Goal: Information Seeking & Learning: Learn about a topic

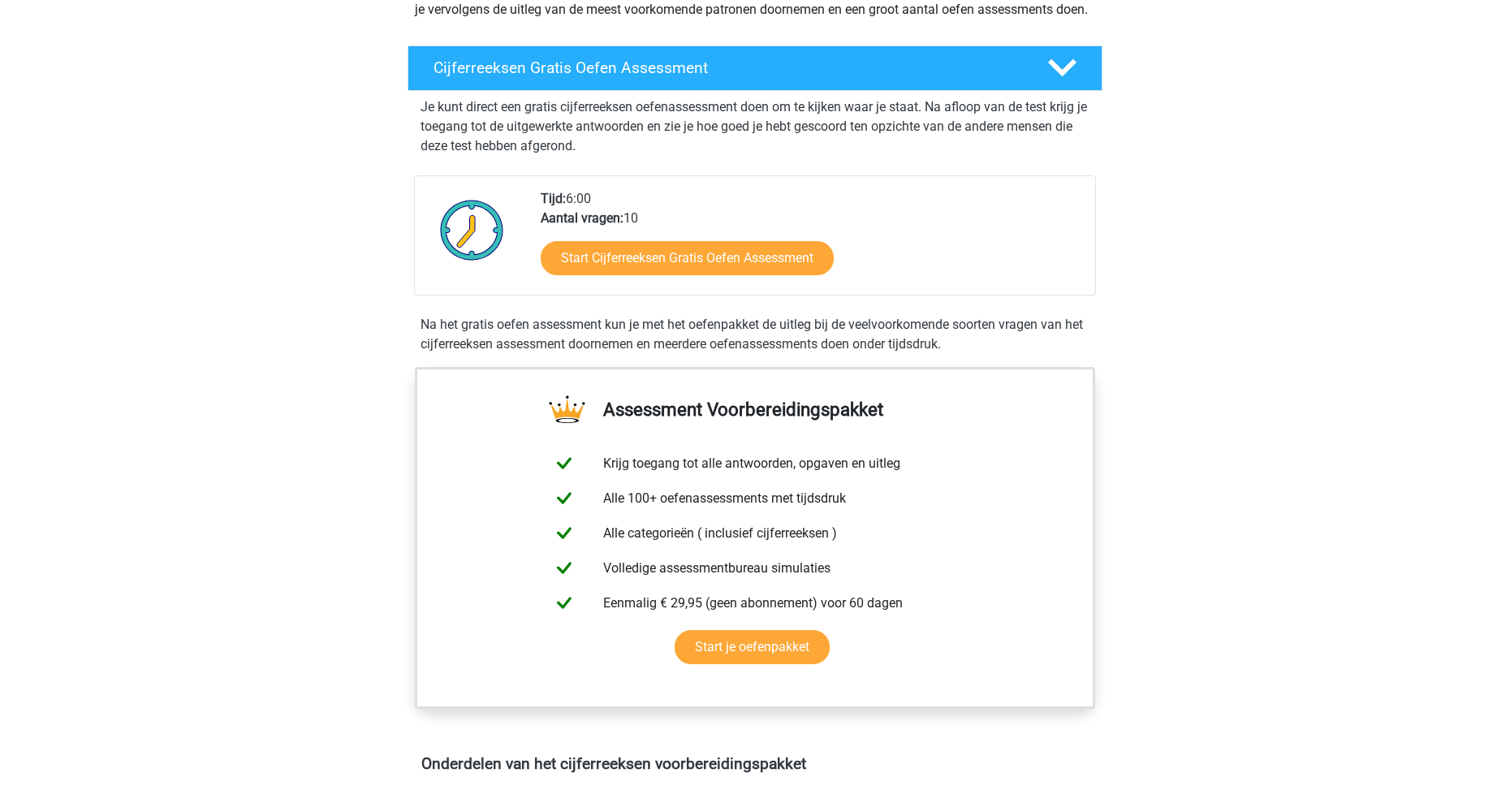
scroll to position [244, 0]
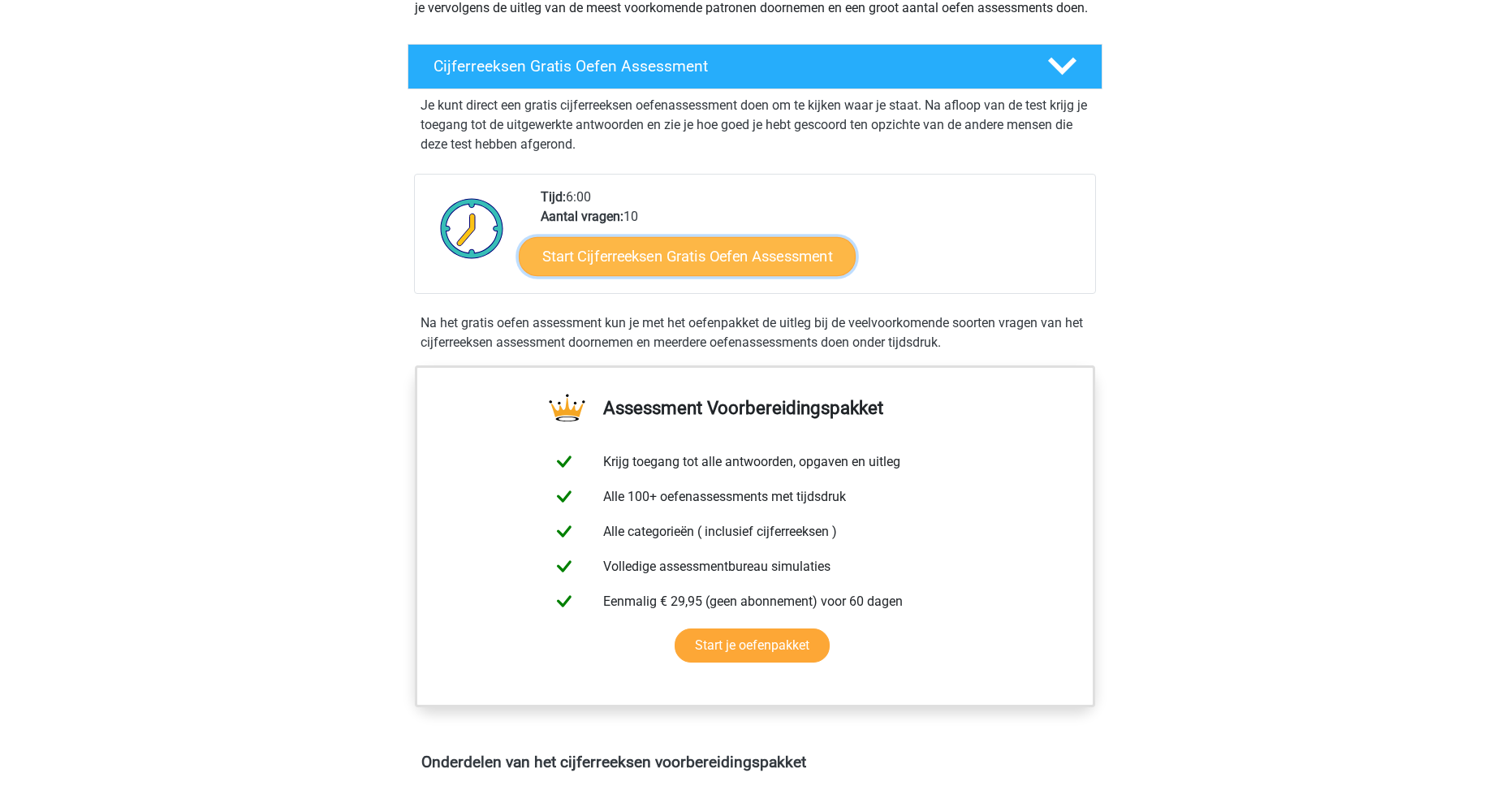
click at [628, 275] on link "Start Cijferreeksen Gratis Oefen Assessment" at bounding box center [687, 255] width 337 height 39
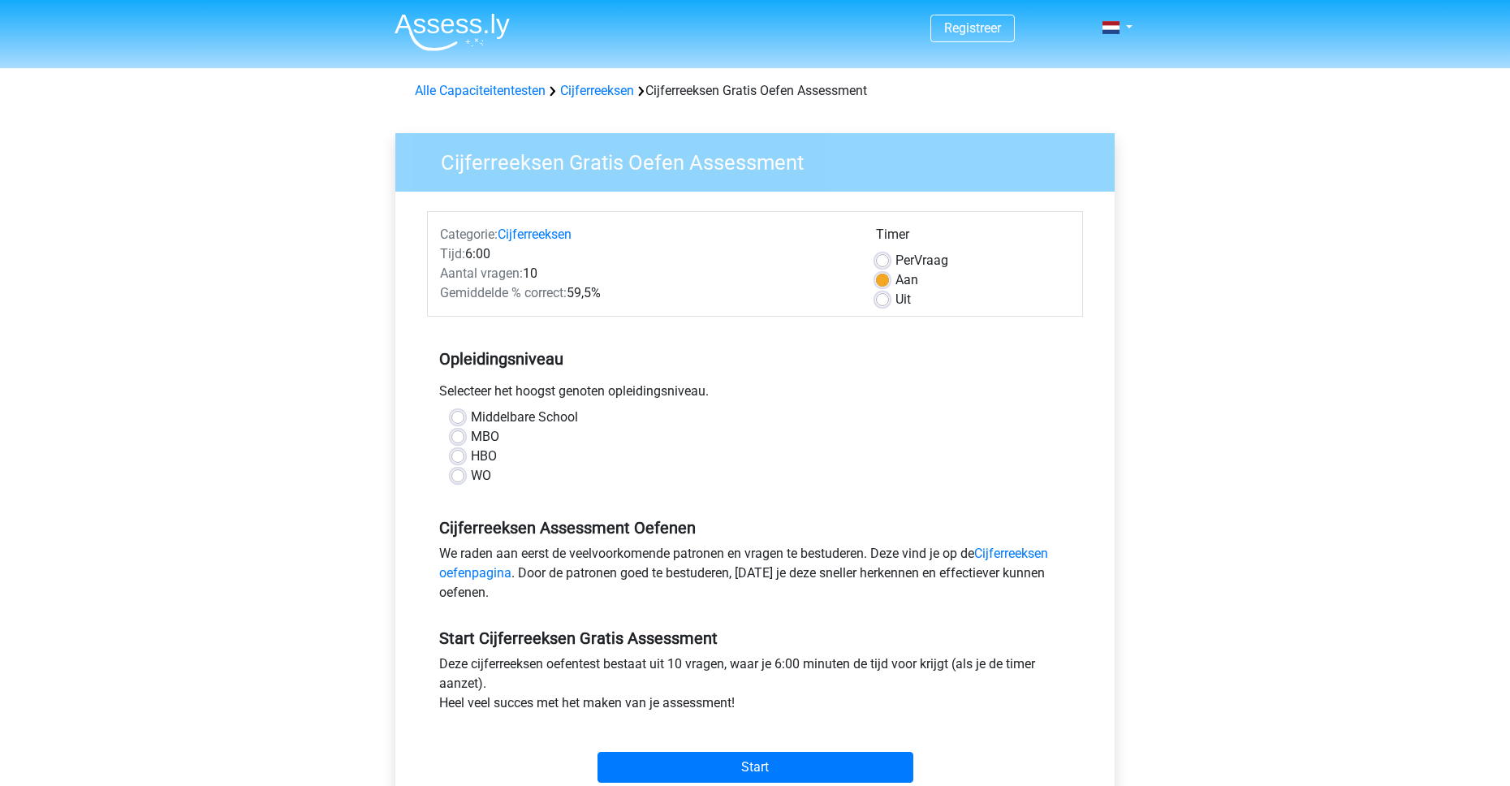
click at [471, 434] on label "MBO" at bounding box center [485, 436] width 28 height 19
click at [458, 434] on input "MBO" at bounding box center [457, 435] width 13 height 16
radio input "true"
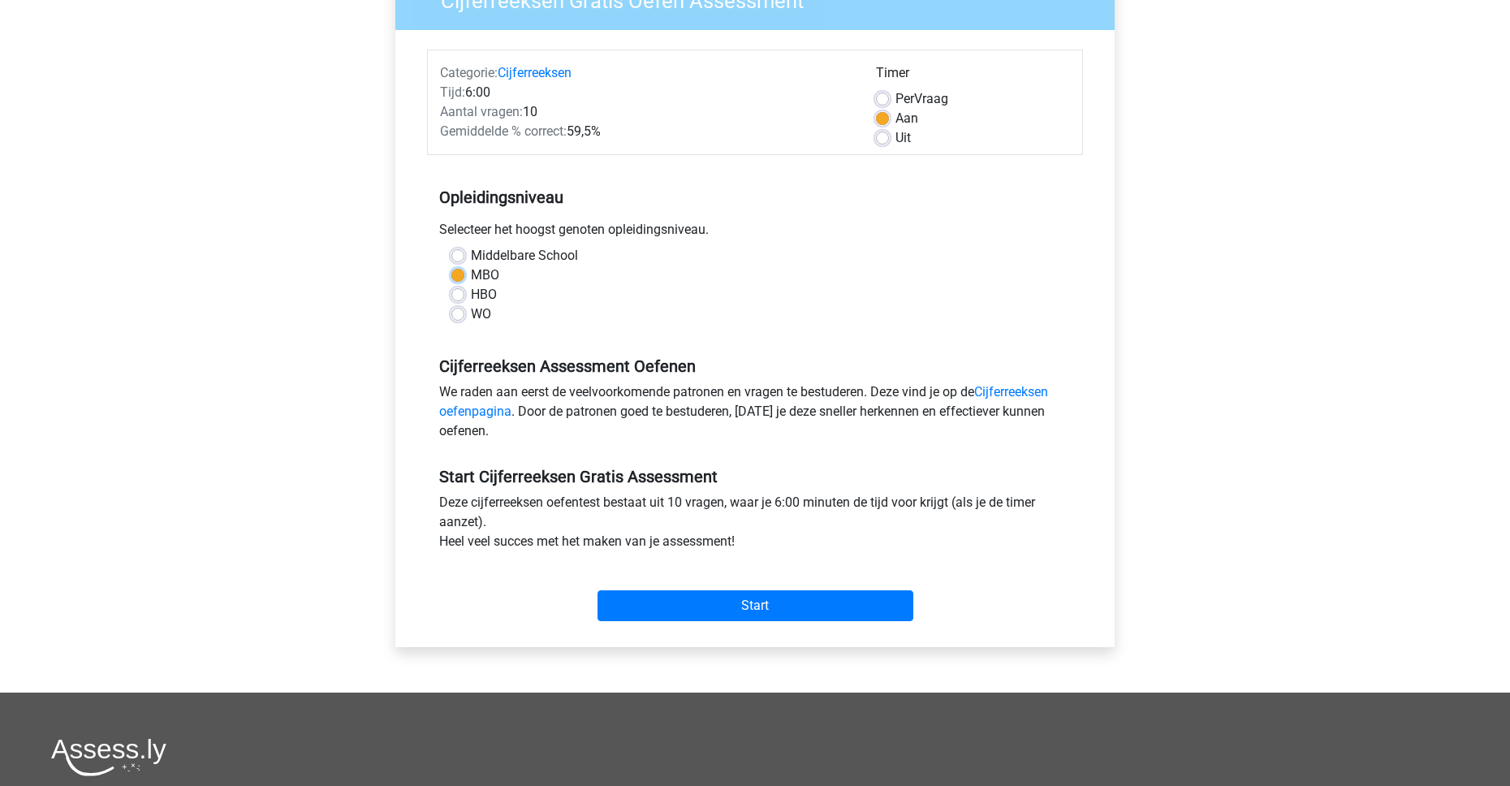
scroll to position [162, 0]
click at [748, 604] on input "Start" at bounding box center [756, 604] width 316 height 31
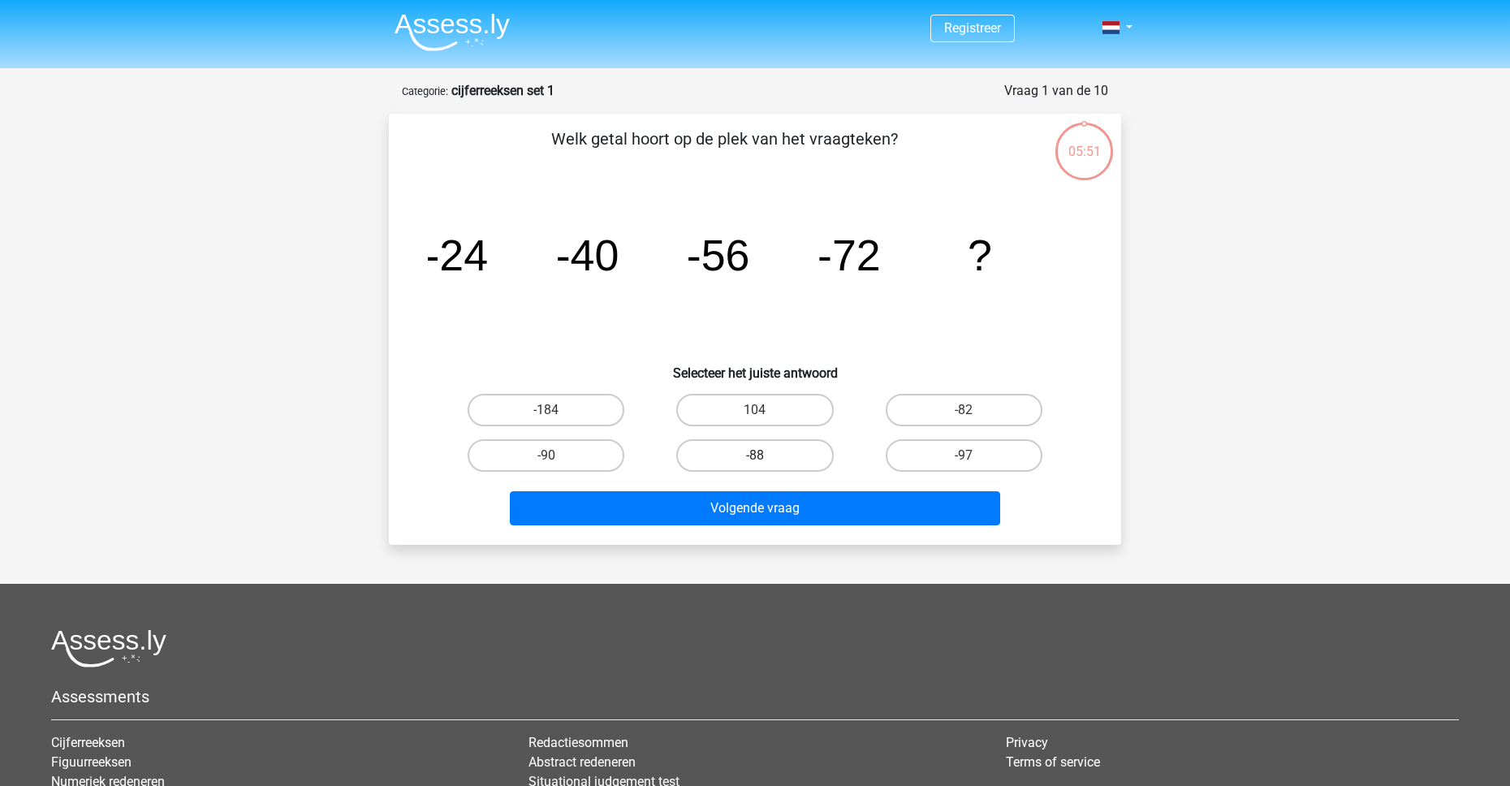
click at [768, 459] on label "-88" at bounding box center [754, 455] width 157 height 32
click at [766, 459] on input "-88" at bounding box center [760, 460] width 11 height 11
radio input "true"
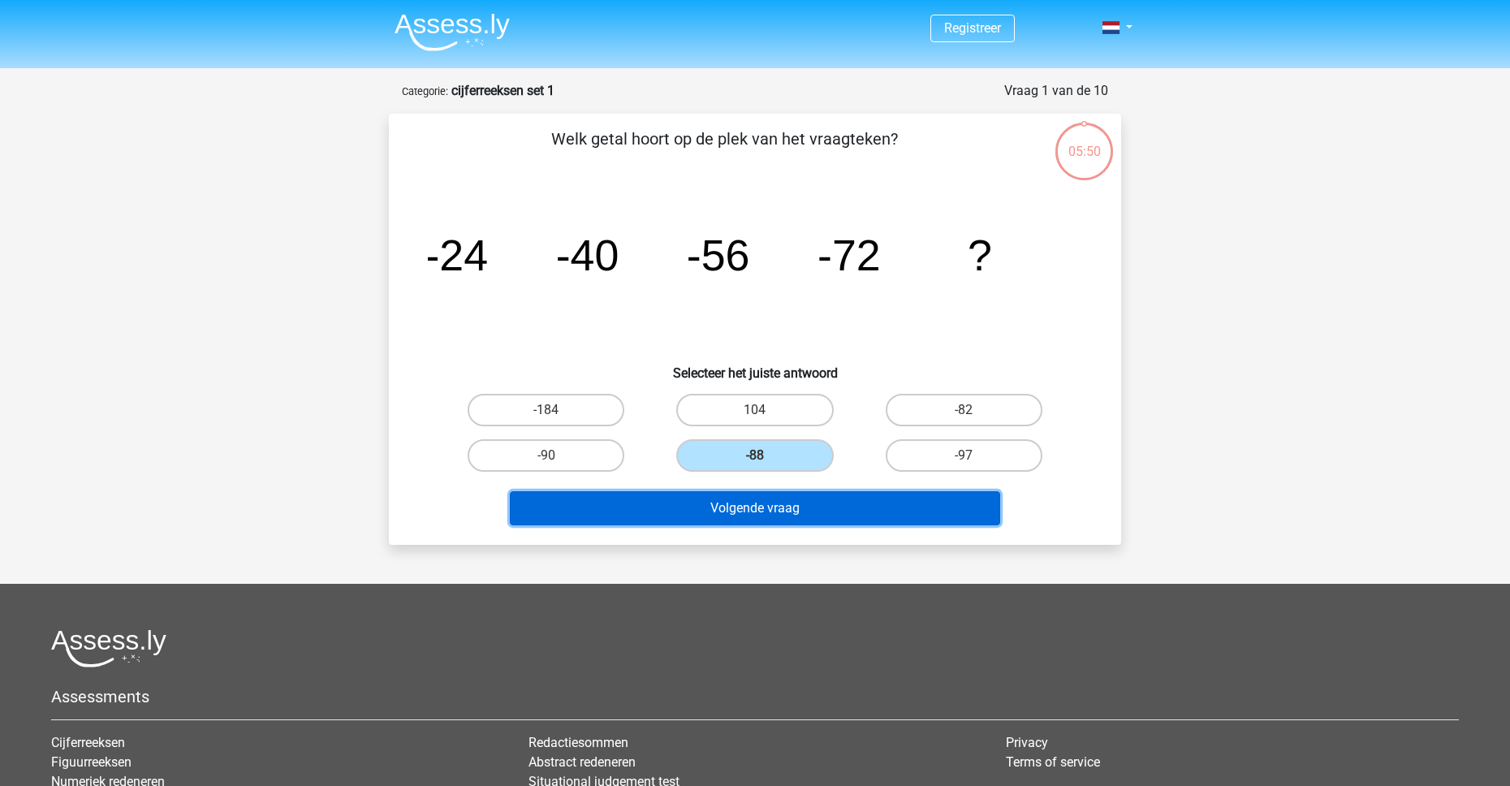
click at [772, 515] on button "Volgende vraag" at bounding box center [755, 508] width 491 height 34
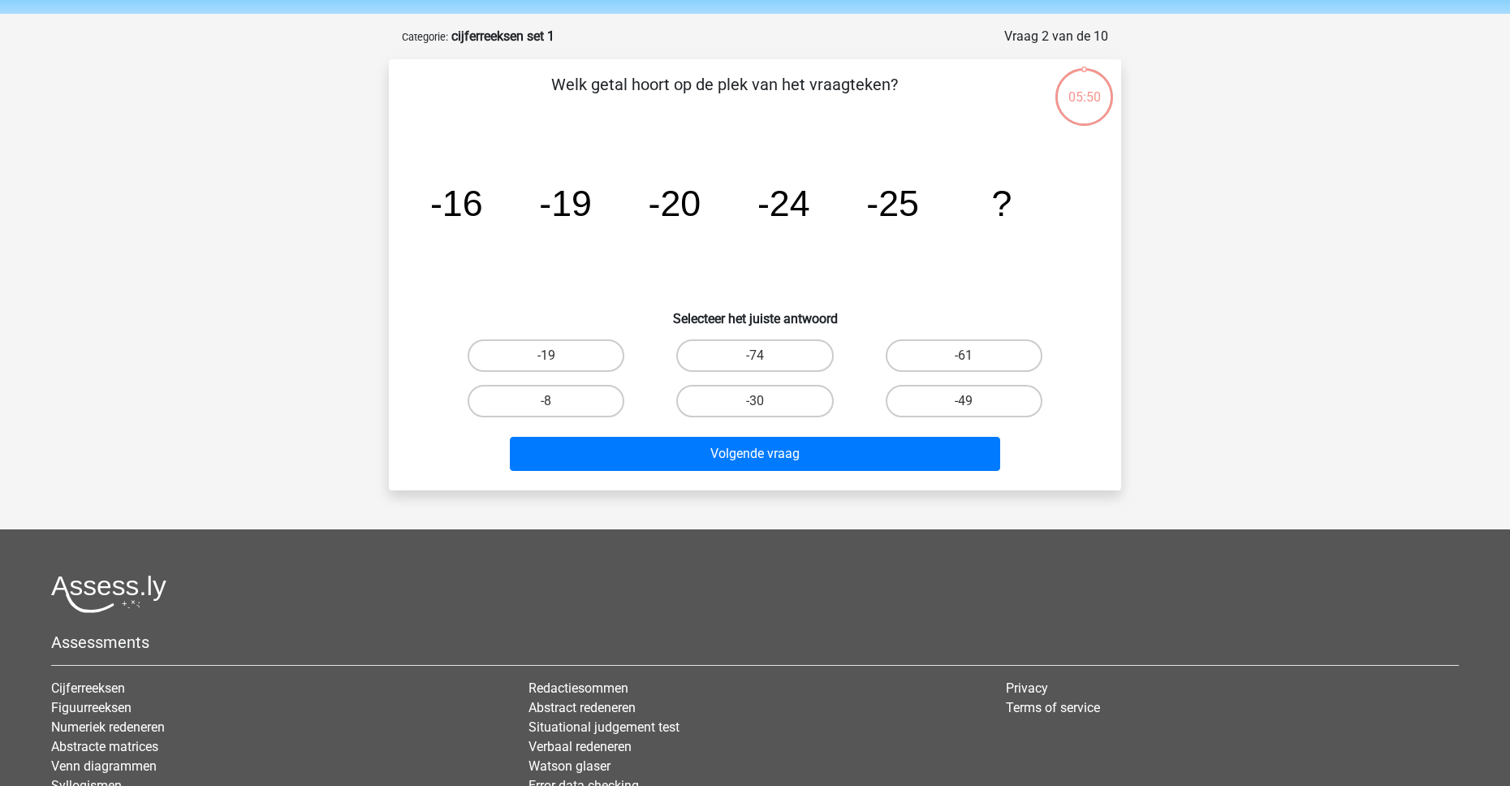
scroll to position [81, 0]
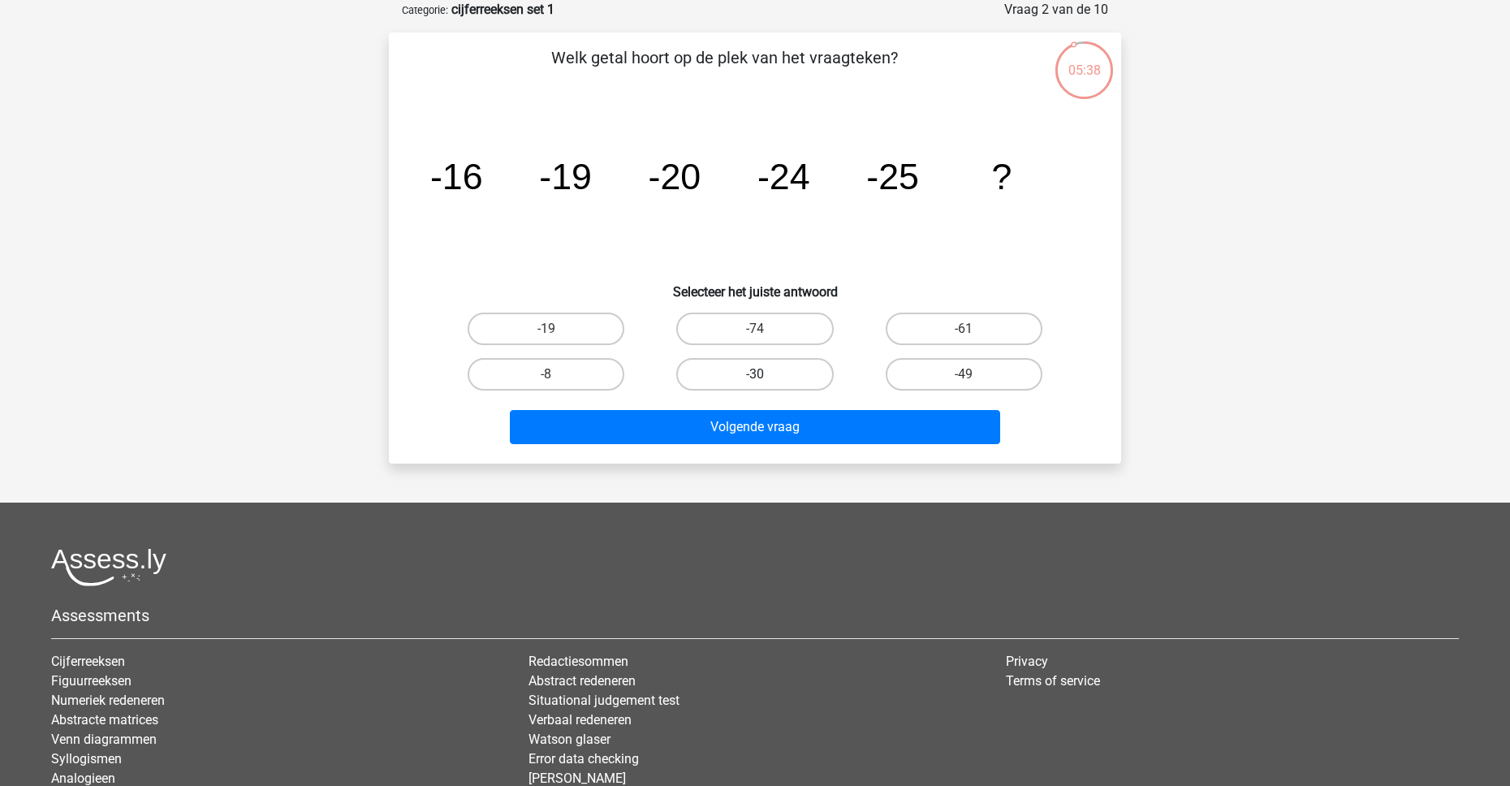
click at [732, 373] on label "-30" at bounding box center [754, 374] width 157 height 32
click at [755, 374] on input "-30" at bounding box center [760, 379] width 11 height 11
radio input "true"
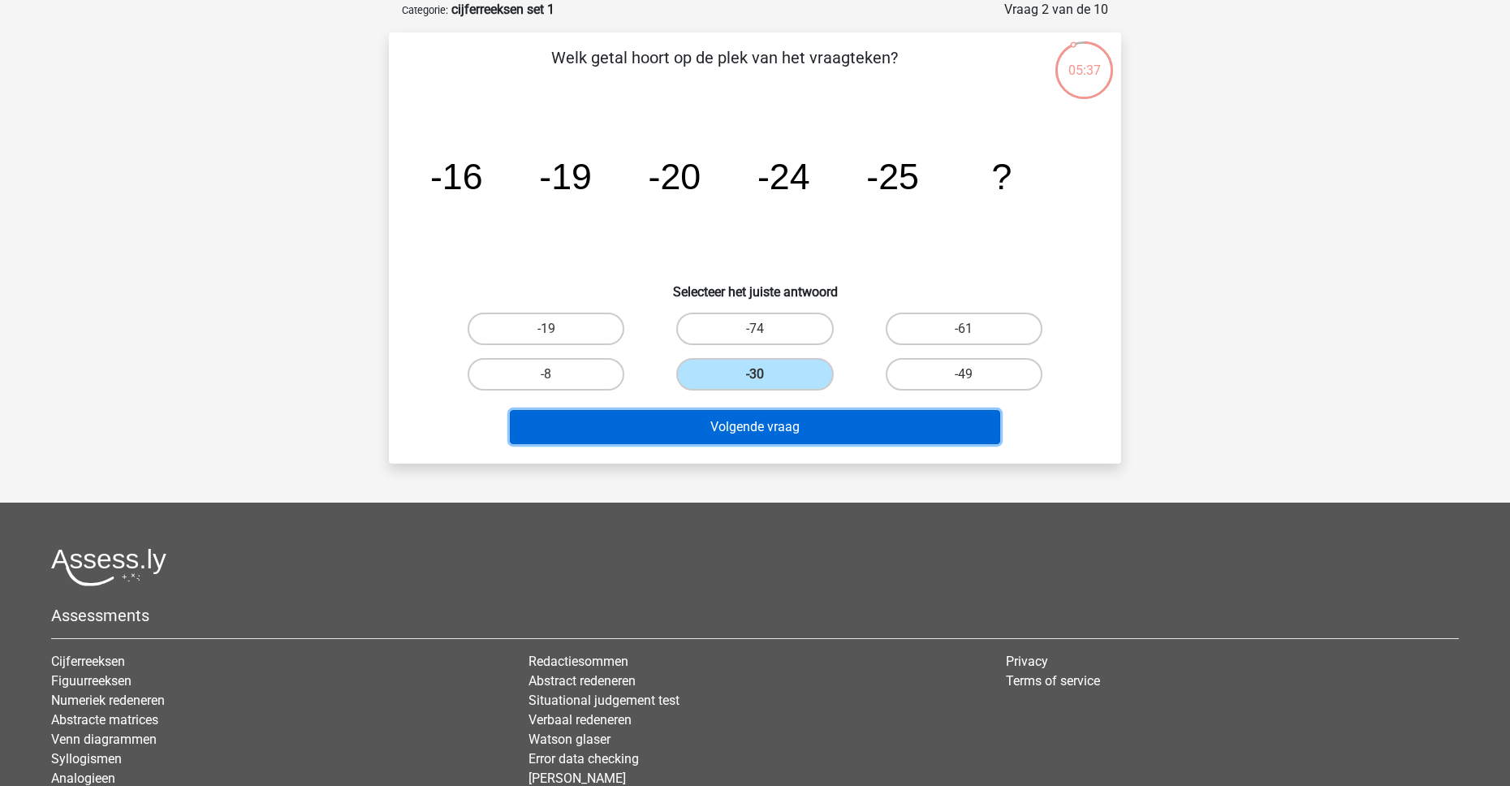
click at [735, 425] on button "Volgende vraag" at bounding box center [755, 427] width 491 height 34
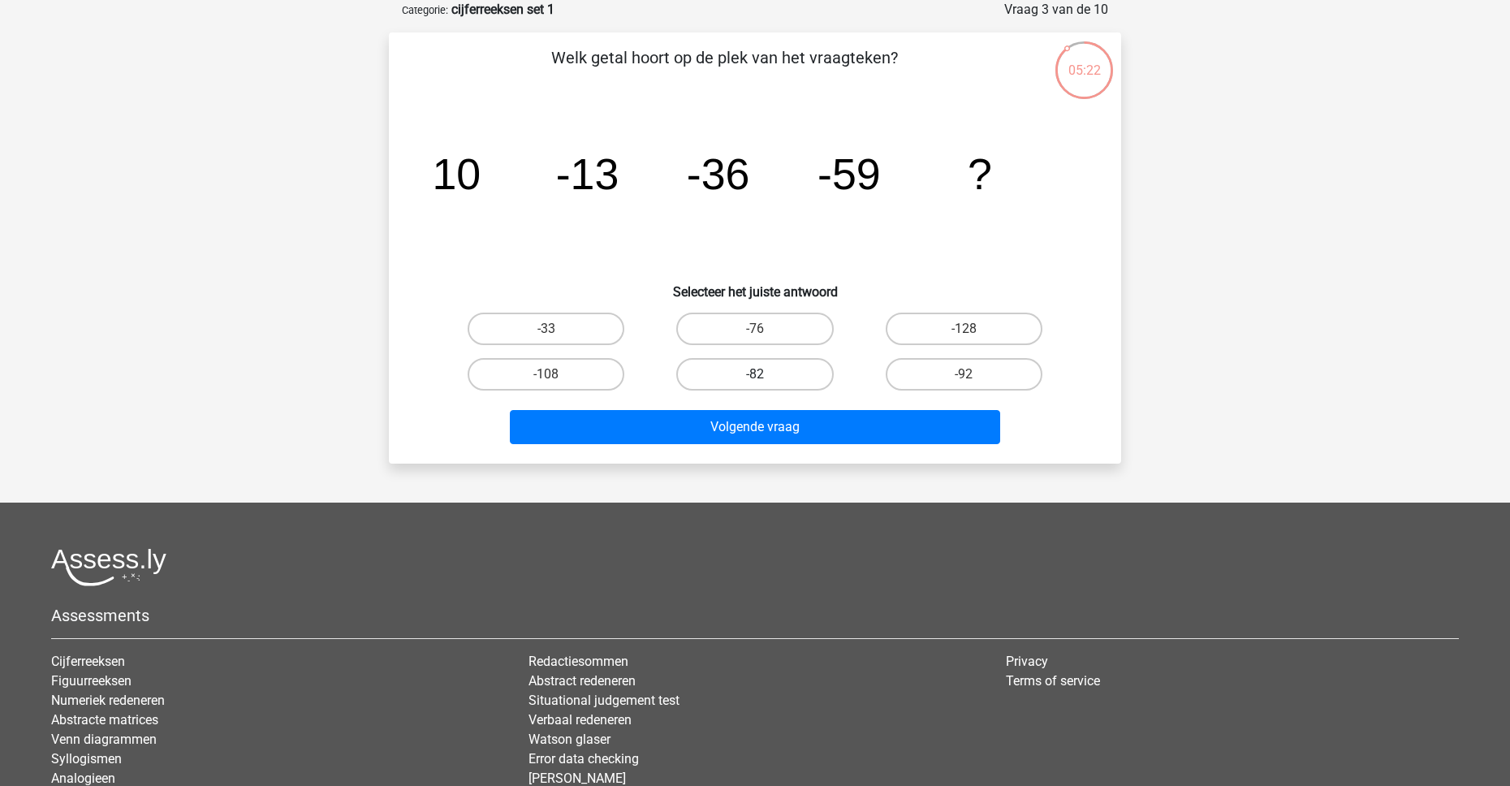
click at [741, 378] on label "-82" at bounding box center [754, 374] width 157 height 32
click at [755, 378] on input "-82" at bounding box center [760, 379] width 11 height 11
radio input "true"
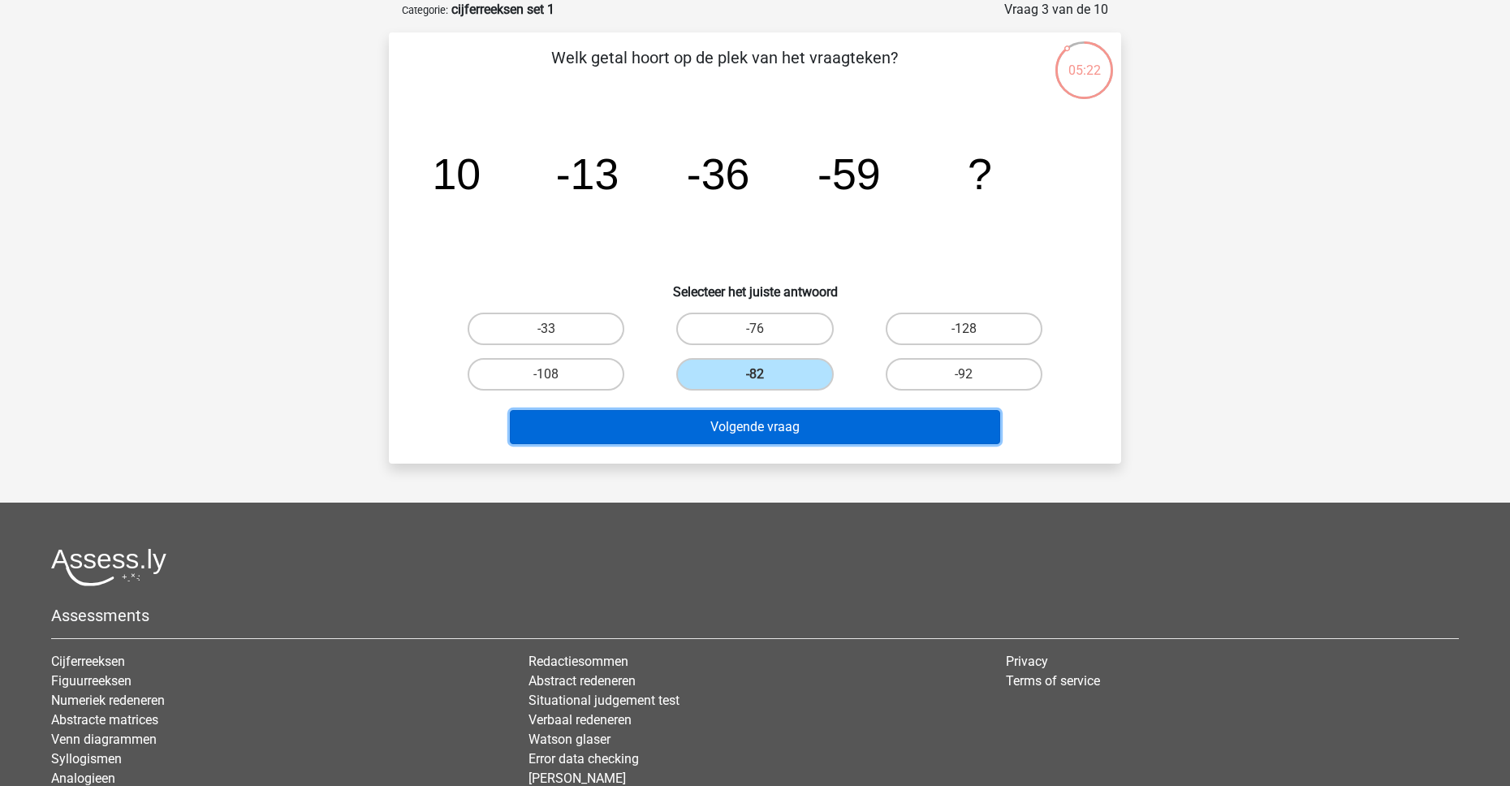
click at [755, 428] on button "Volgende vraag" at bounding box center [755, 427] width 491 height 34
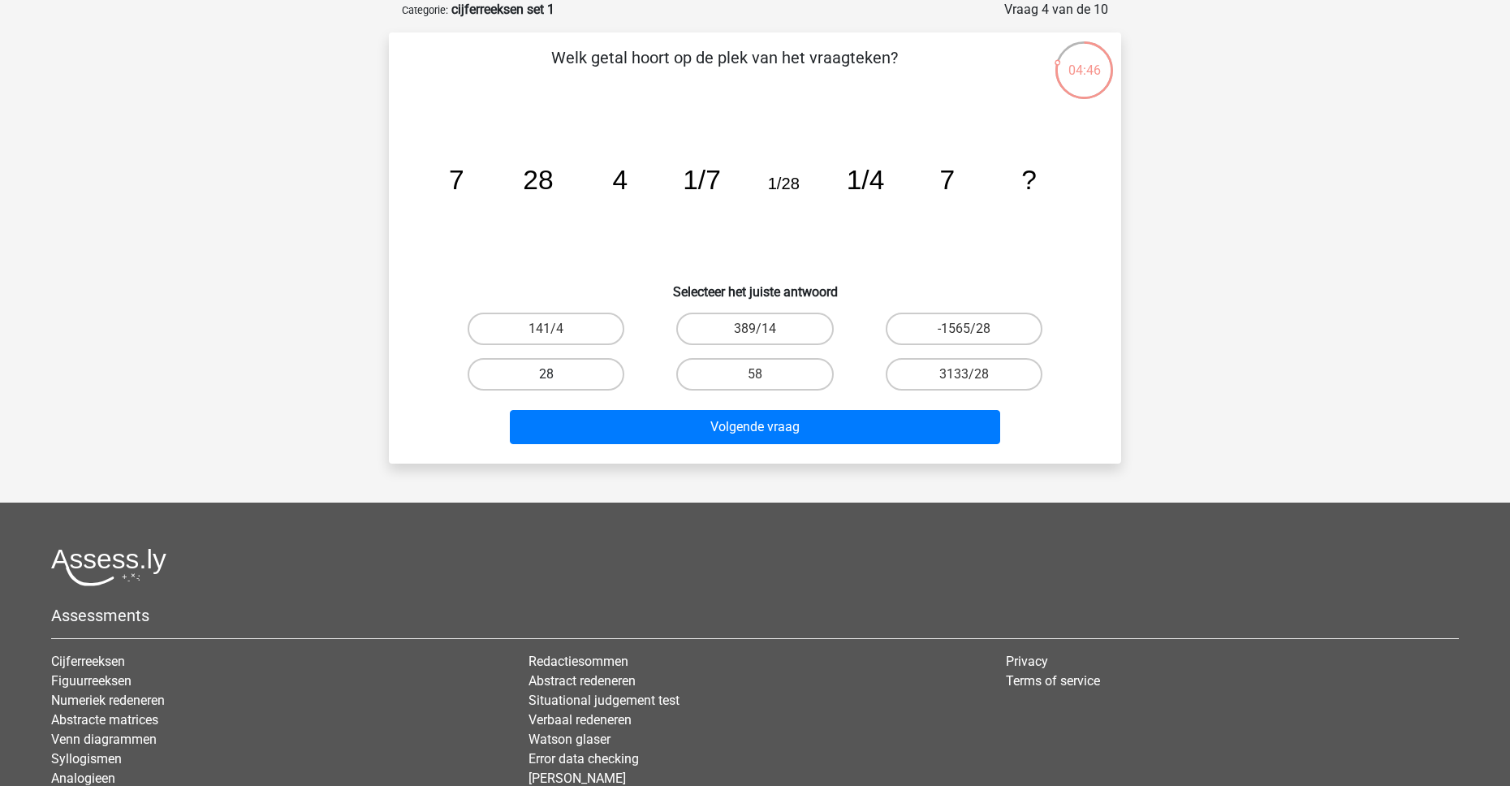
click at [602, 368] on label "28" at bounding box center [546, 374] width 157 height 32
click at [557, 374] on input "28" at bounding box center [551, 379] width 11 height 11
radio input "true"
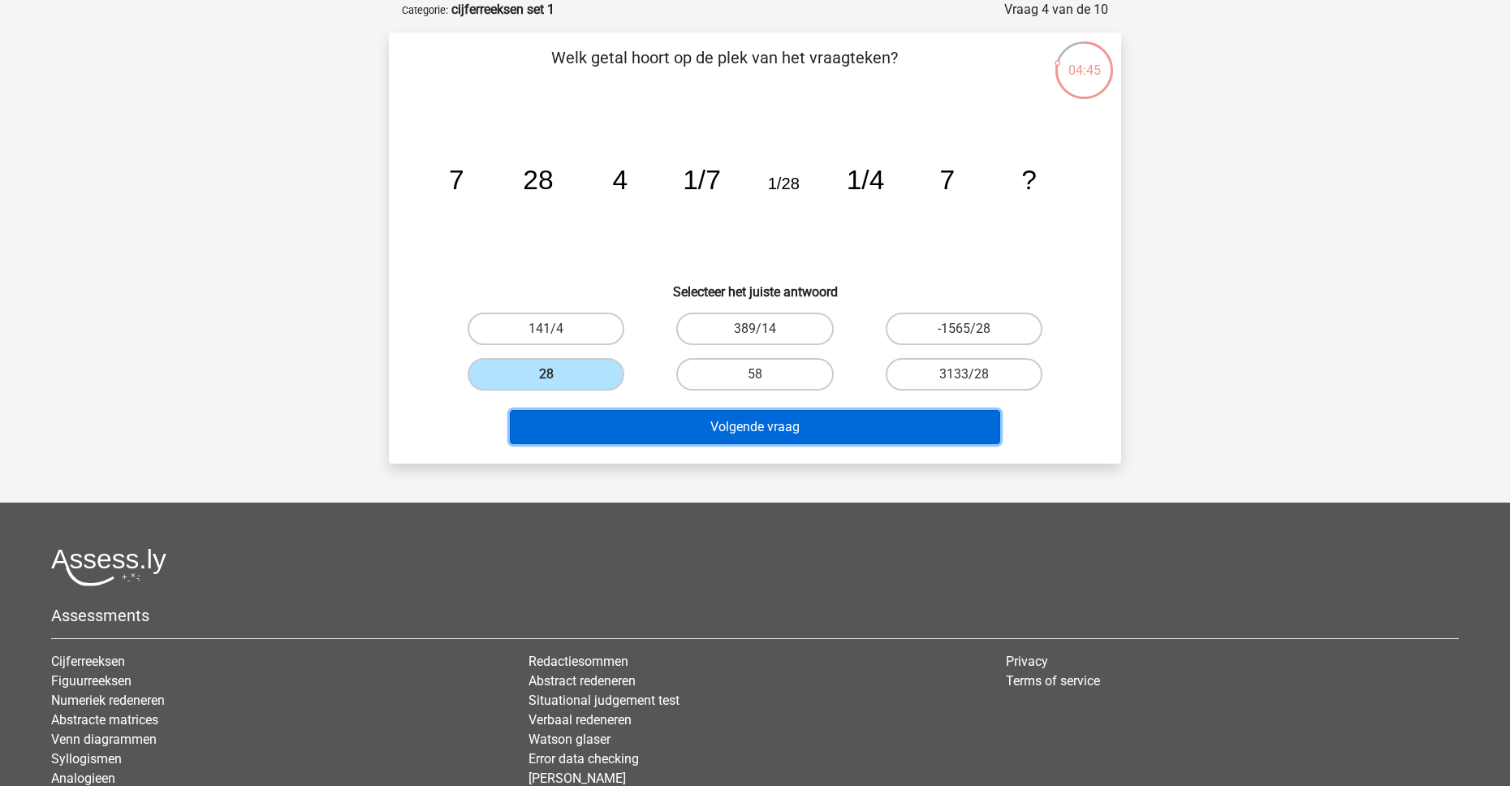
click at [688, 424] on button "Volgende vraag" at bounding box center [755, 427] width 491 height 34
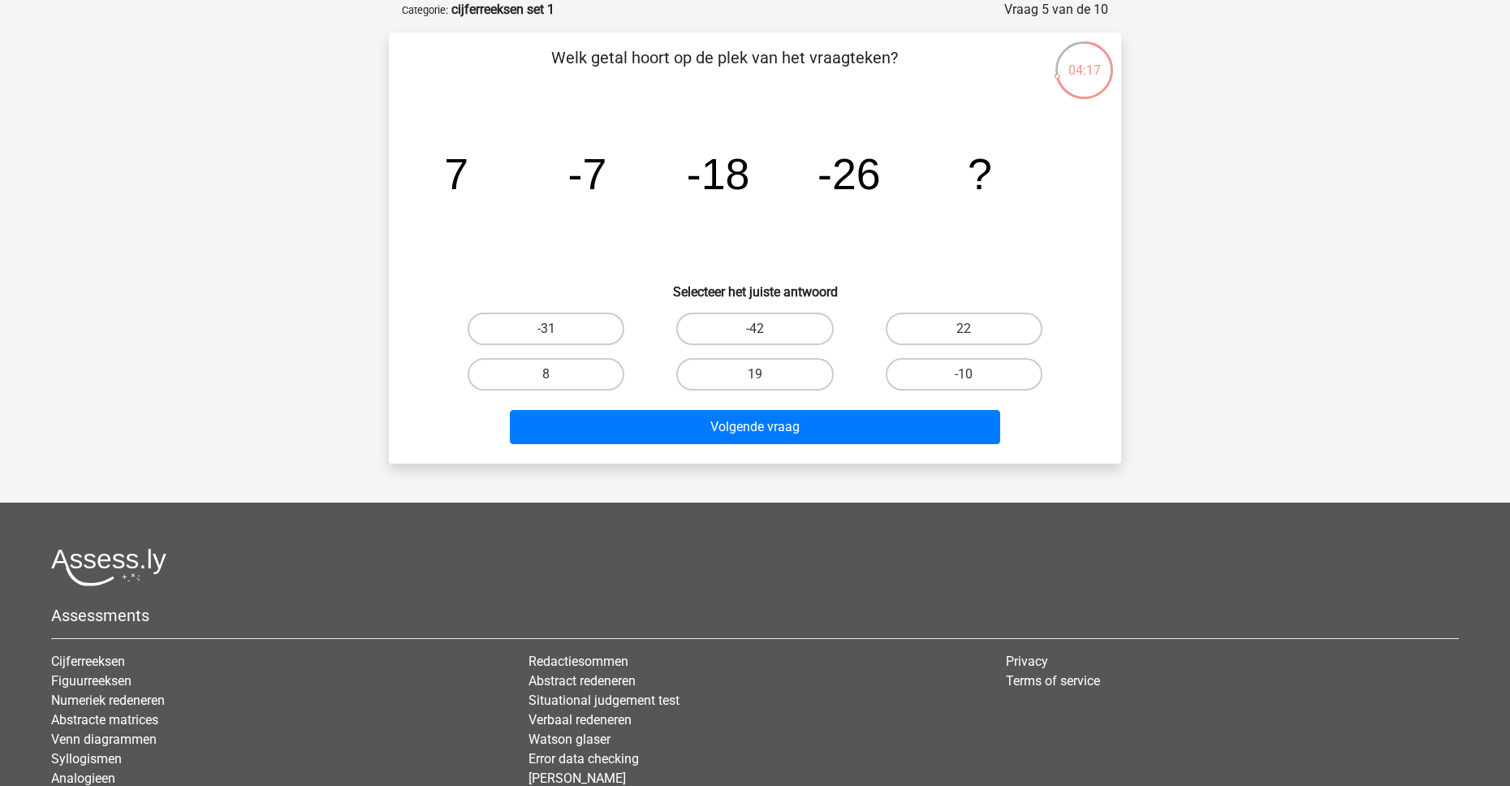
click at [554, 332] on input "-31" at bounding box center [551, 334] width 11 height 11
radio input "true"
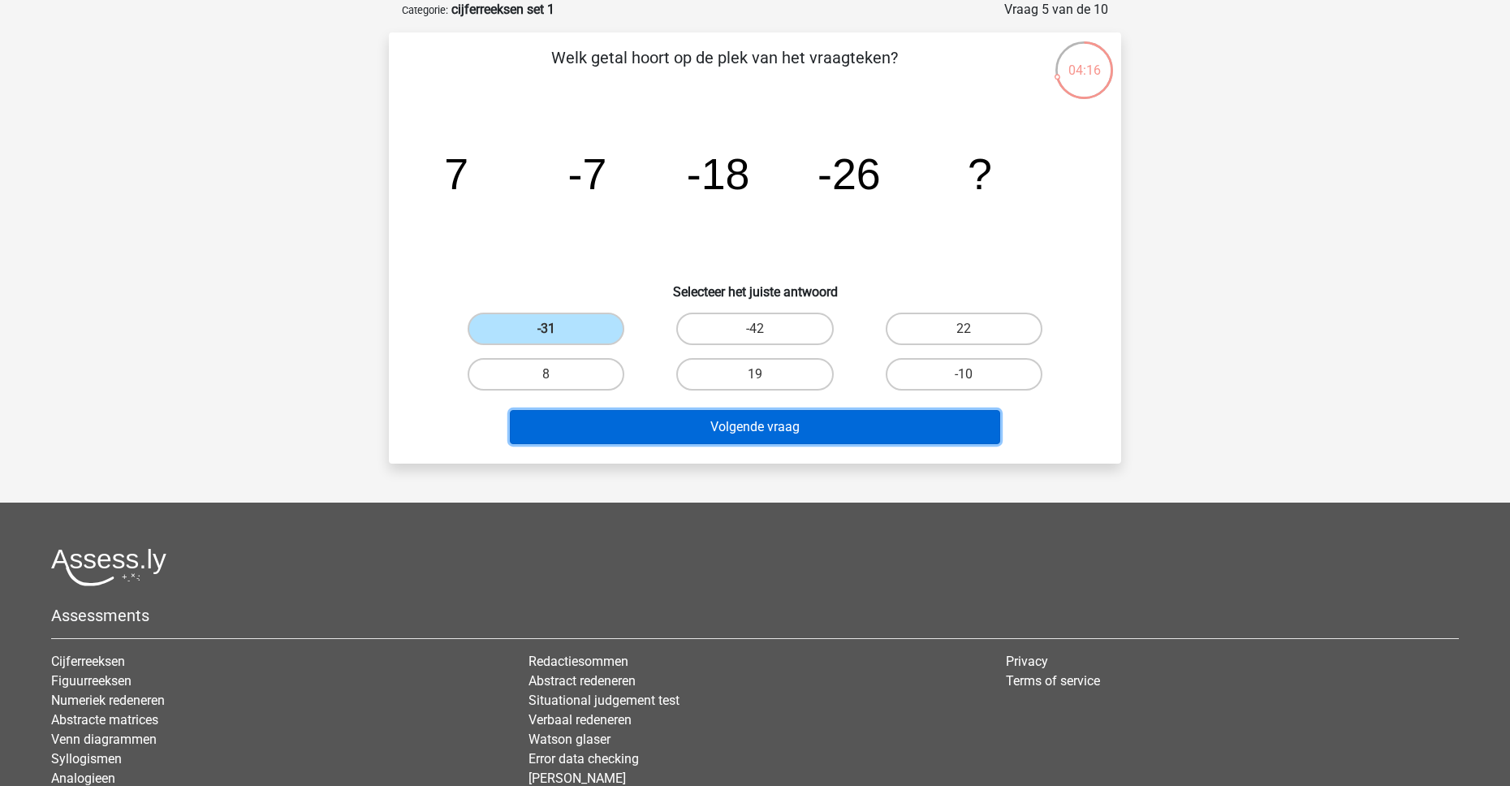
click at [715, 420] on button "Volgende vraag" at bounding box center [755, 427] width 491 height 34
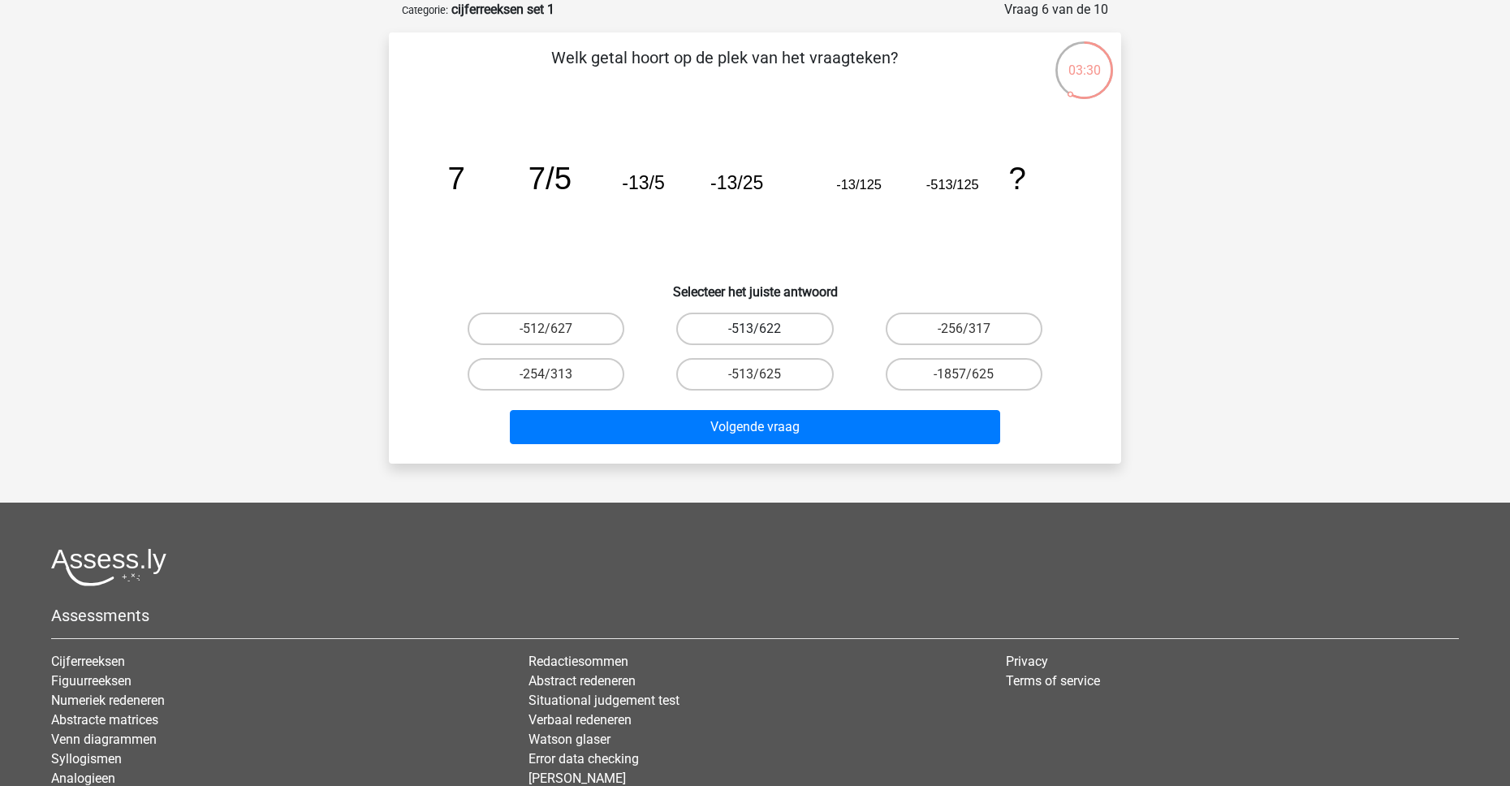
click at [718, 340] on label "-513/622" at bounding box center [754, 329] width 157 height 32
click at [755, 339] on input "-513/622" at bounding box center [760, 334] width 11 height 11
radio input "true"
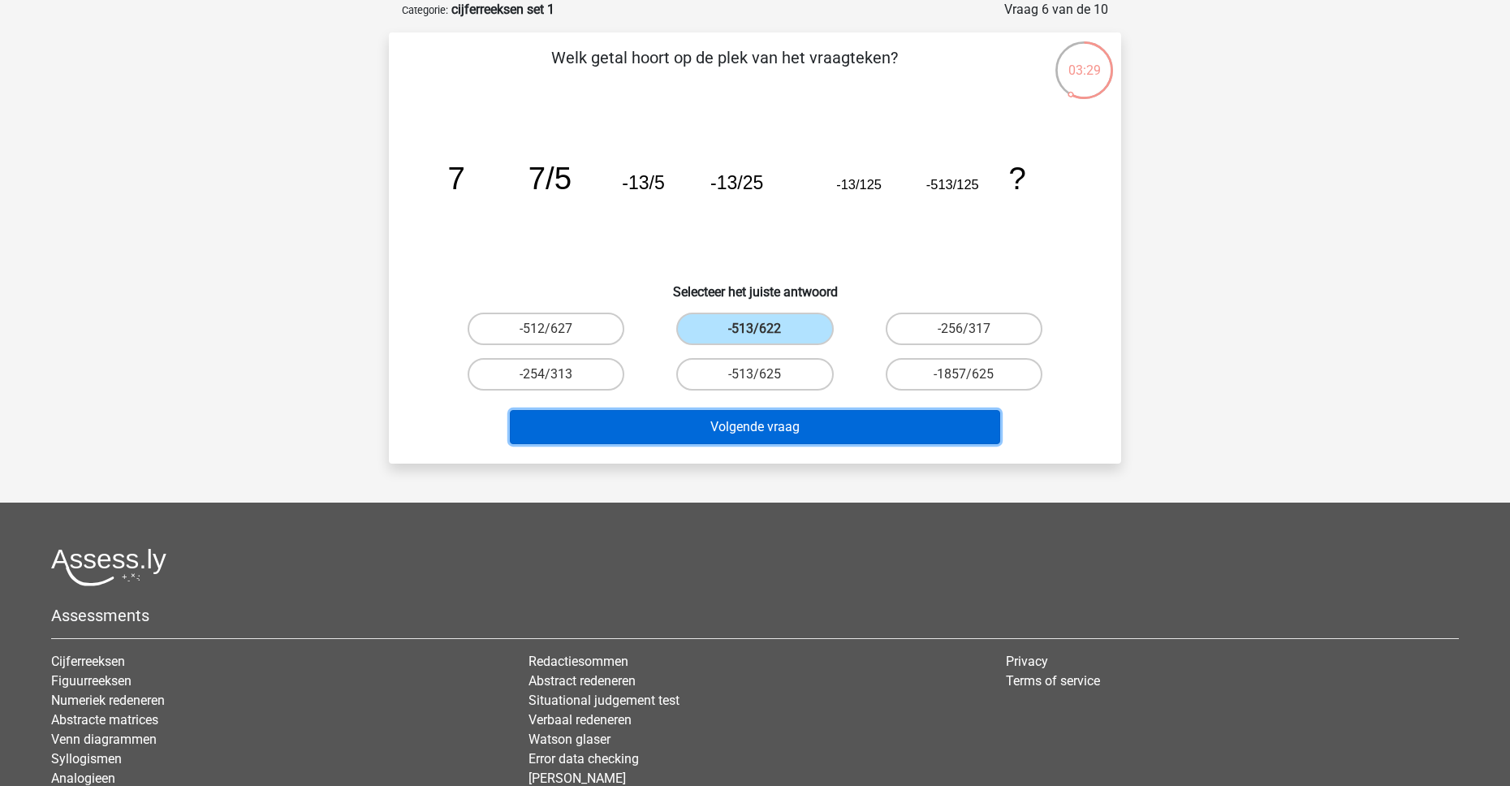
click at [753, 416] on button "Volgende vraag" at bounding box center [755, 427] width 491 height 34
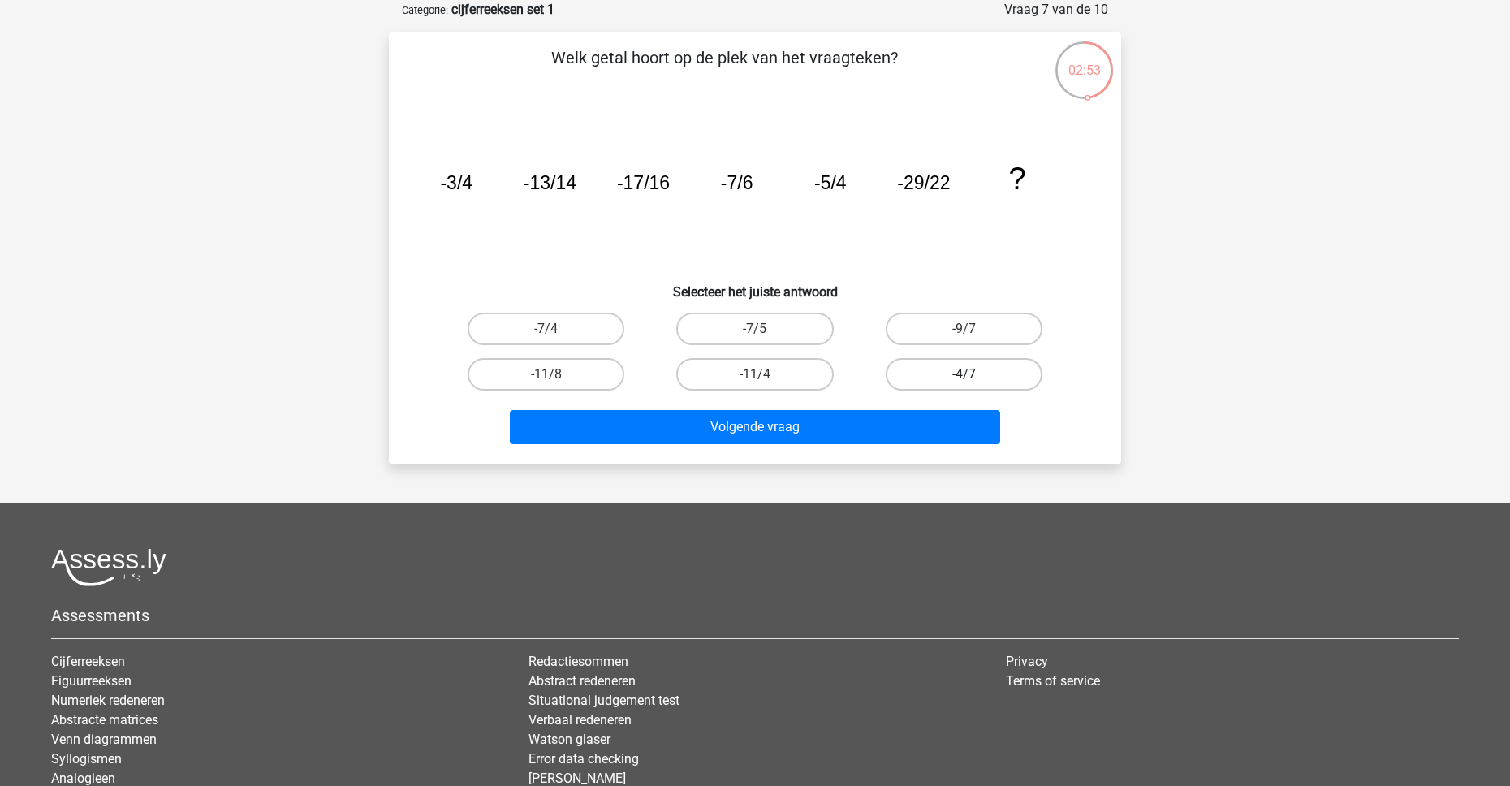
click at [938, 378] on label "-4/7" at bounding box center [964, 374] width 157 height 32
click at [964, 378] on input "-4/7" at bounding box center [969, 379] width 11 height 11
radio input "true"
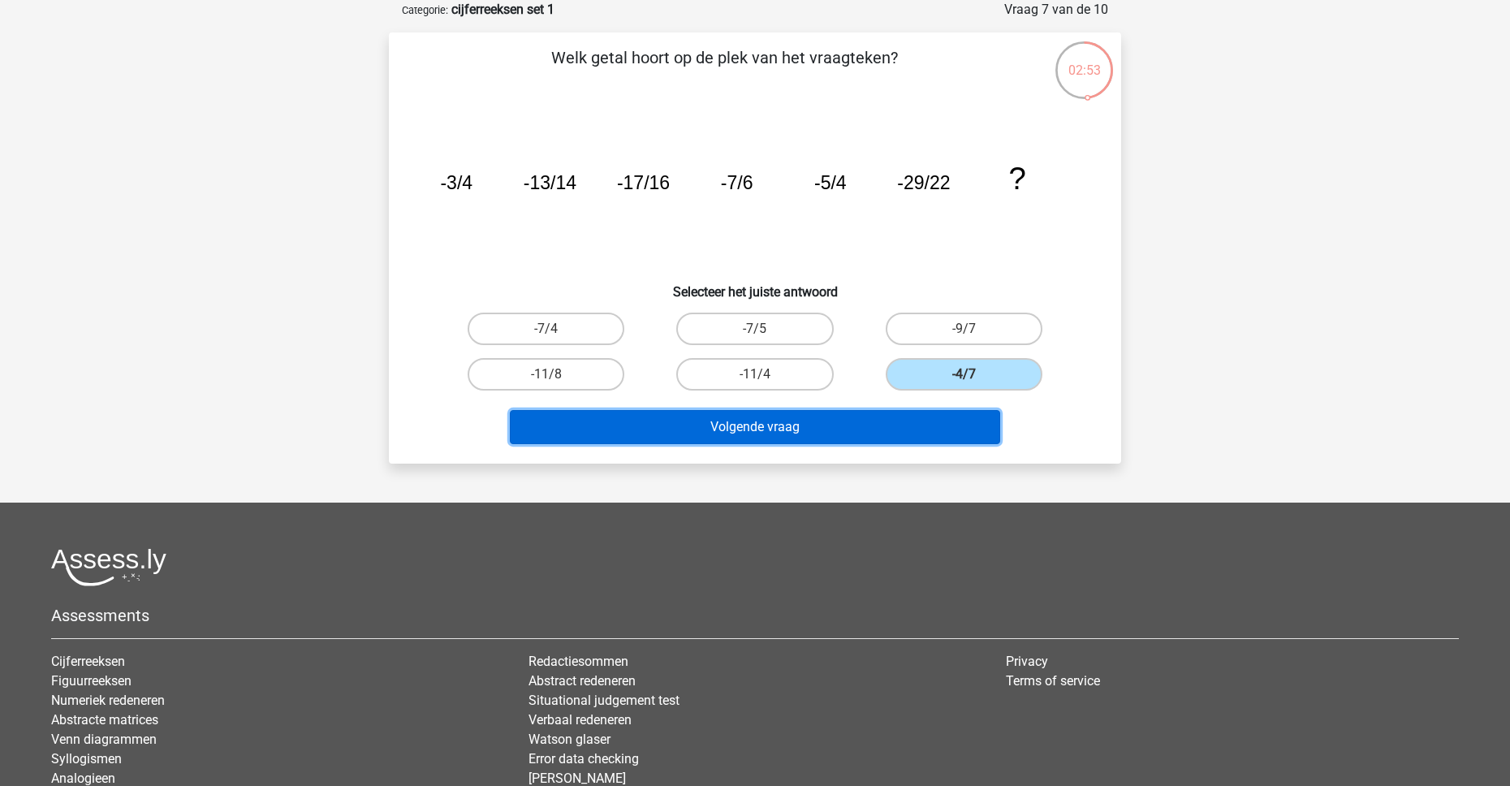
click at [886, 430] on button "Volgende vraag" at bounding box center [755, 427] width 491 height 34
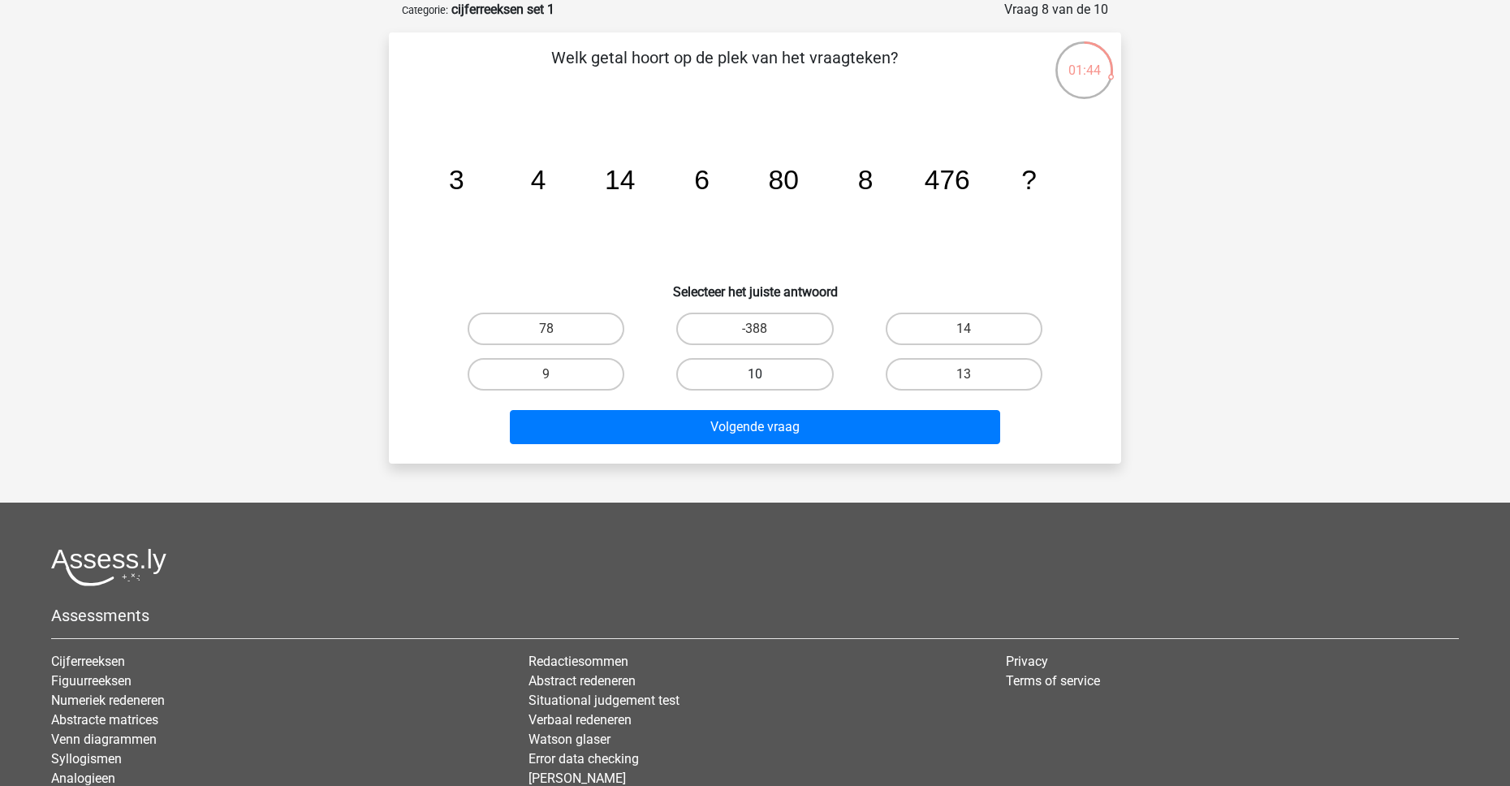
click at [787, 363] on label "10" at bounding box center [754, 374] width 157 height 32
click at [766, 374] on input "10" at bounding box center [760, 379] width 11 height 11
radio input "true"
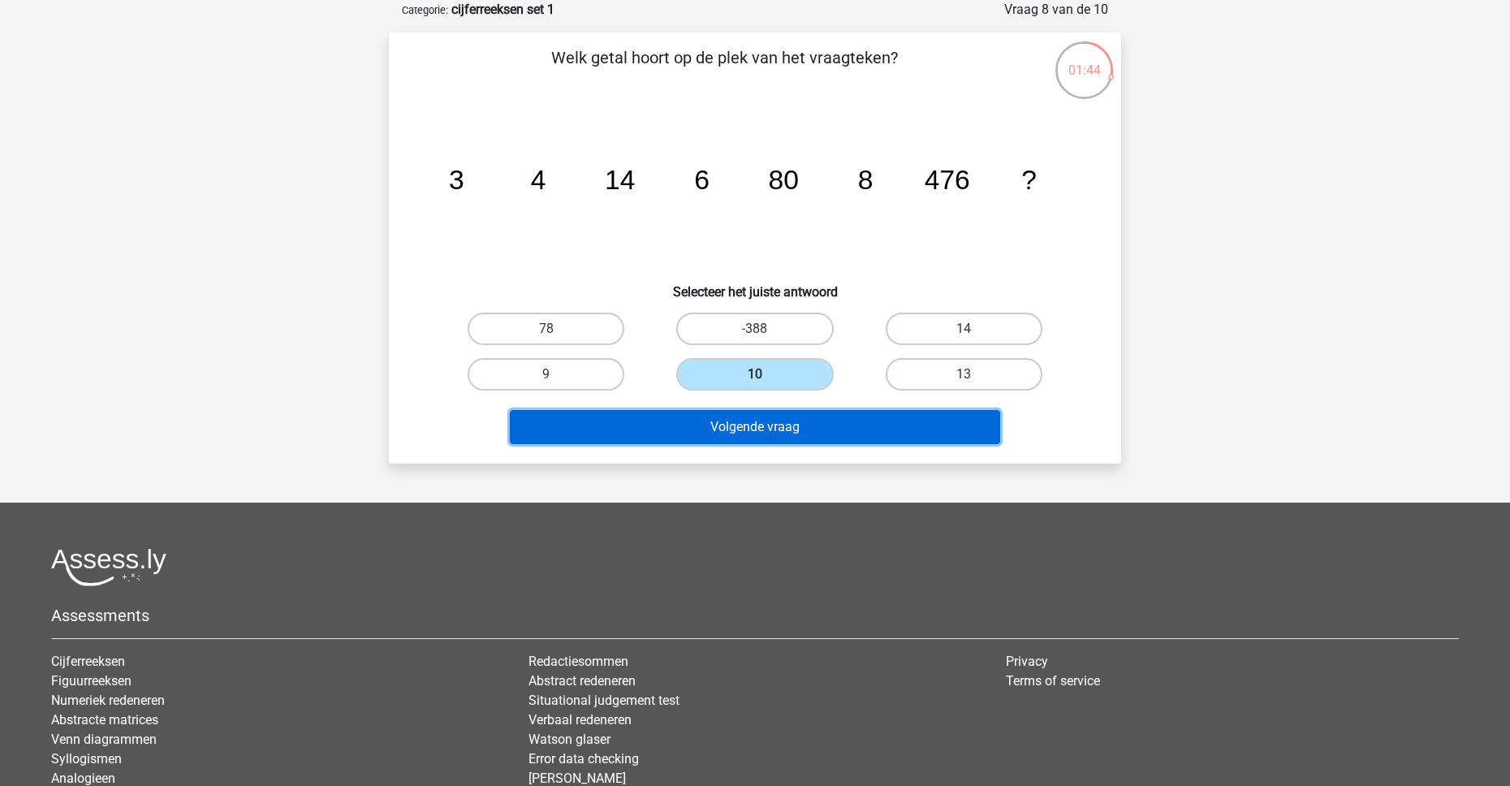
click at [821, 428] on button "Volgende vraag" at bounding box center [755, 427] width 491 height 34
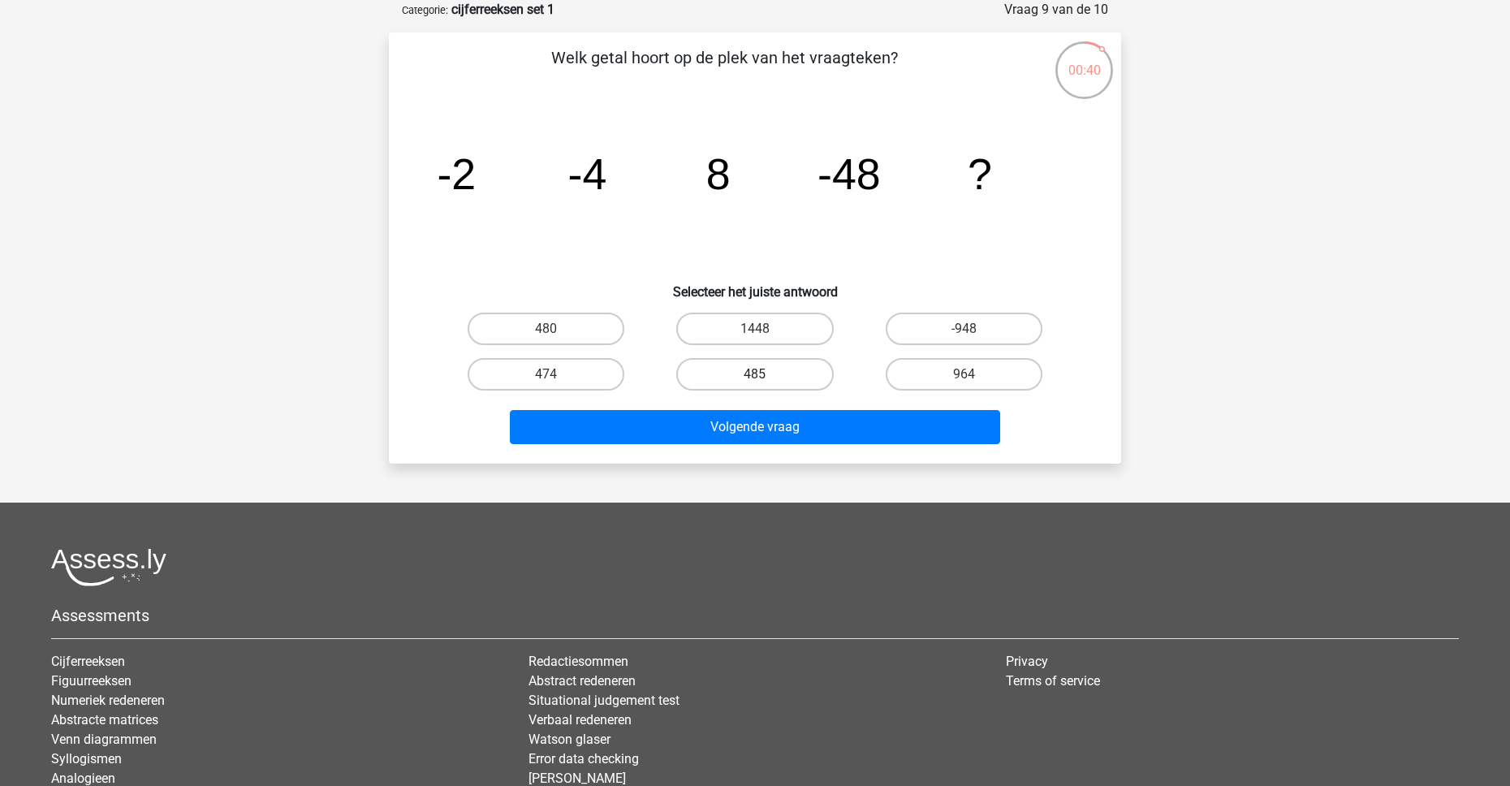
drag, startPoint x: 729, startPoint y: 369, endPoint x: 741, endPoint y: 434, distance: 66.9
click at [729, 369] on label "485" at bounding box center [754, 374] width 157 height 32
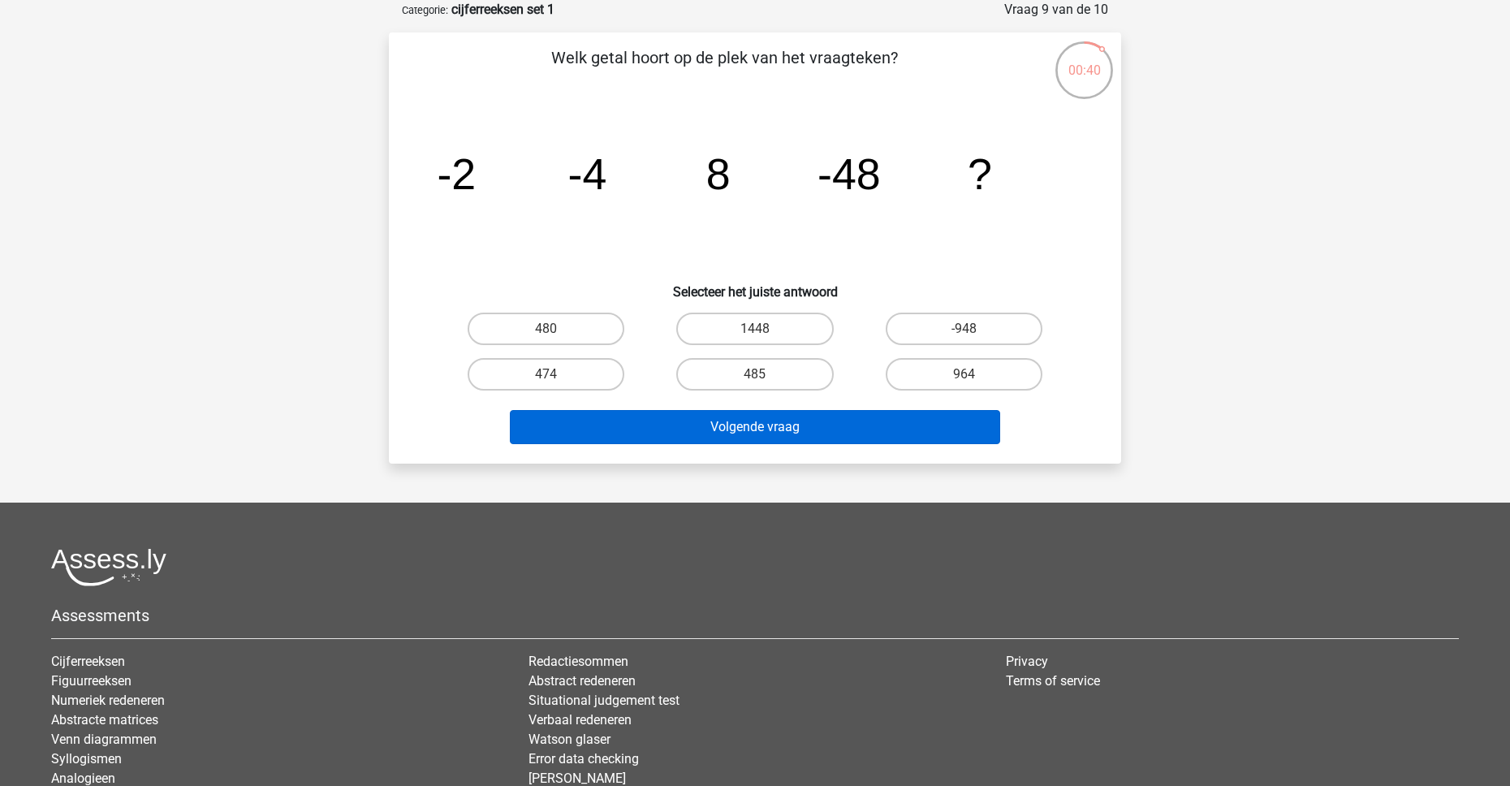
click at [755, 374] on input "485" at bounding box center [760, 379] width 11 height 11
radio input "true"
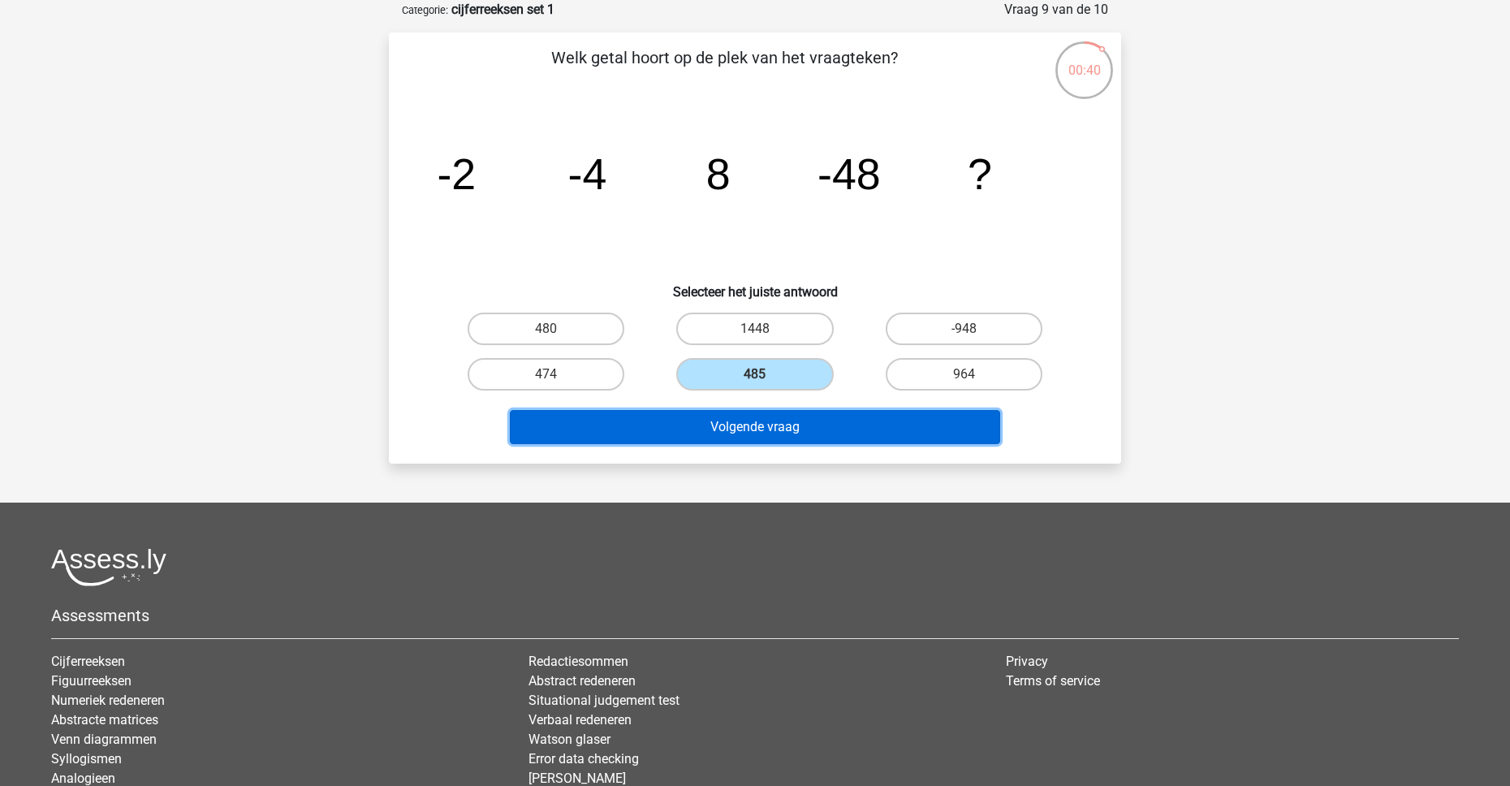
click at [742, 435] on button "Volgende vraag" at bounding box center [755, 427] width 491 height 34
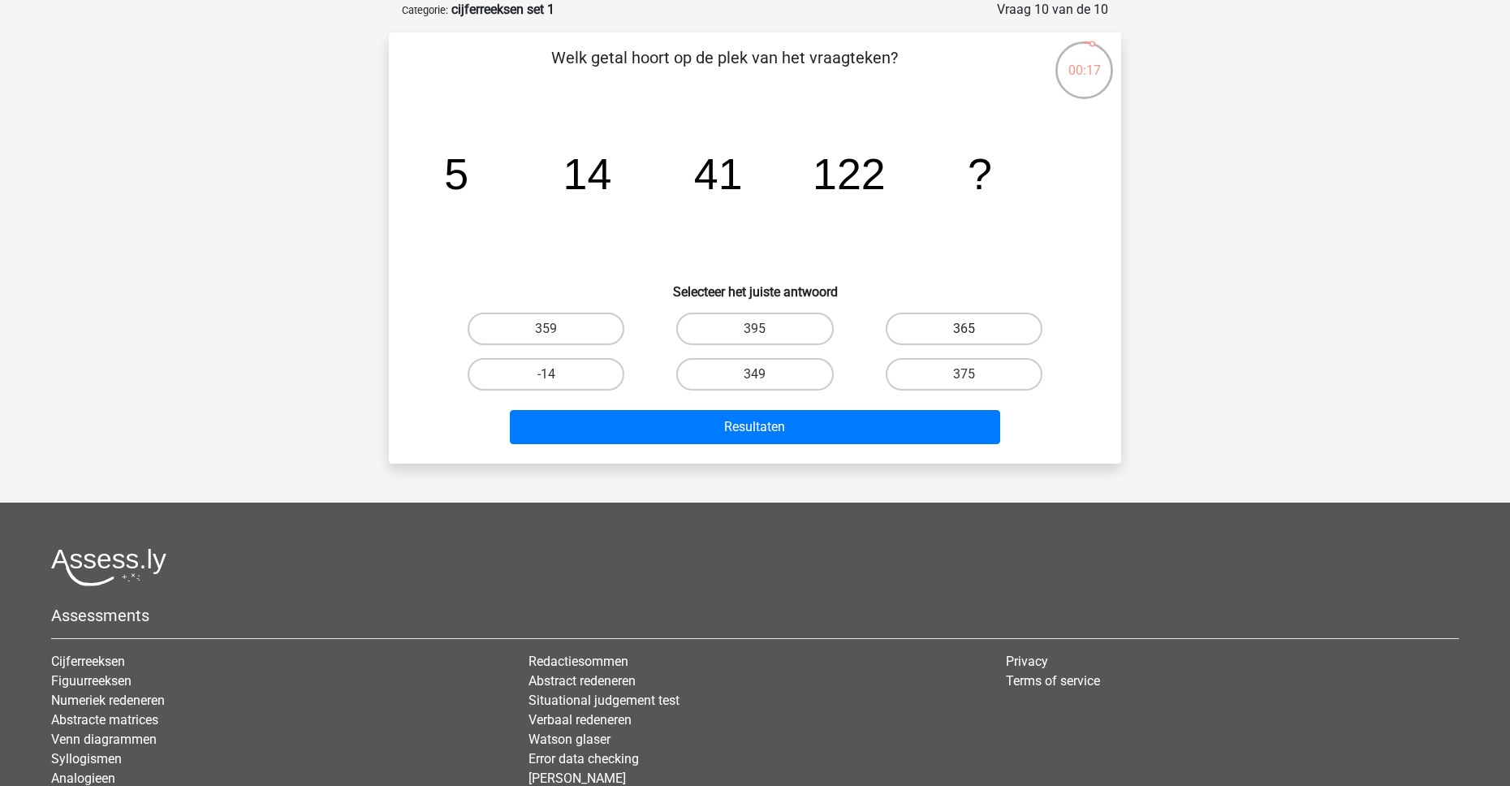
click at [917, 339] on label "365" at bounding box center [964, 329] width 157 height 32
click at [964, 339] on input "365" at bounding box center [969, 334] width 11 height 11
radio input "true"
click at [848, 445] on div "Resultaten" at bounding box center [755, 430] width 627 height 41
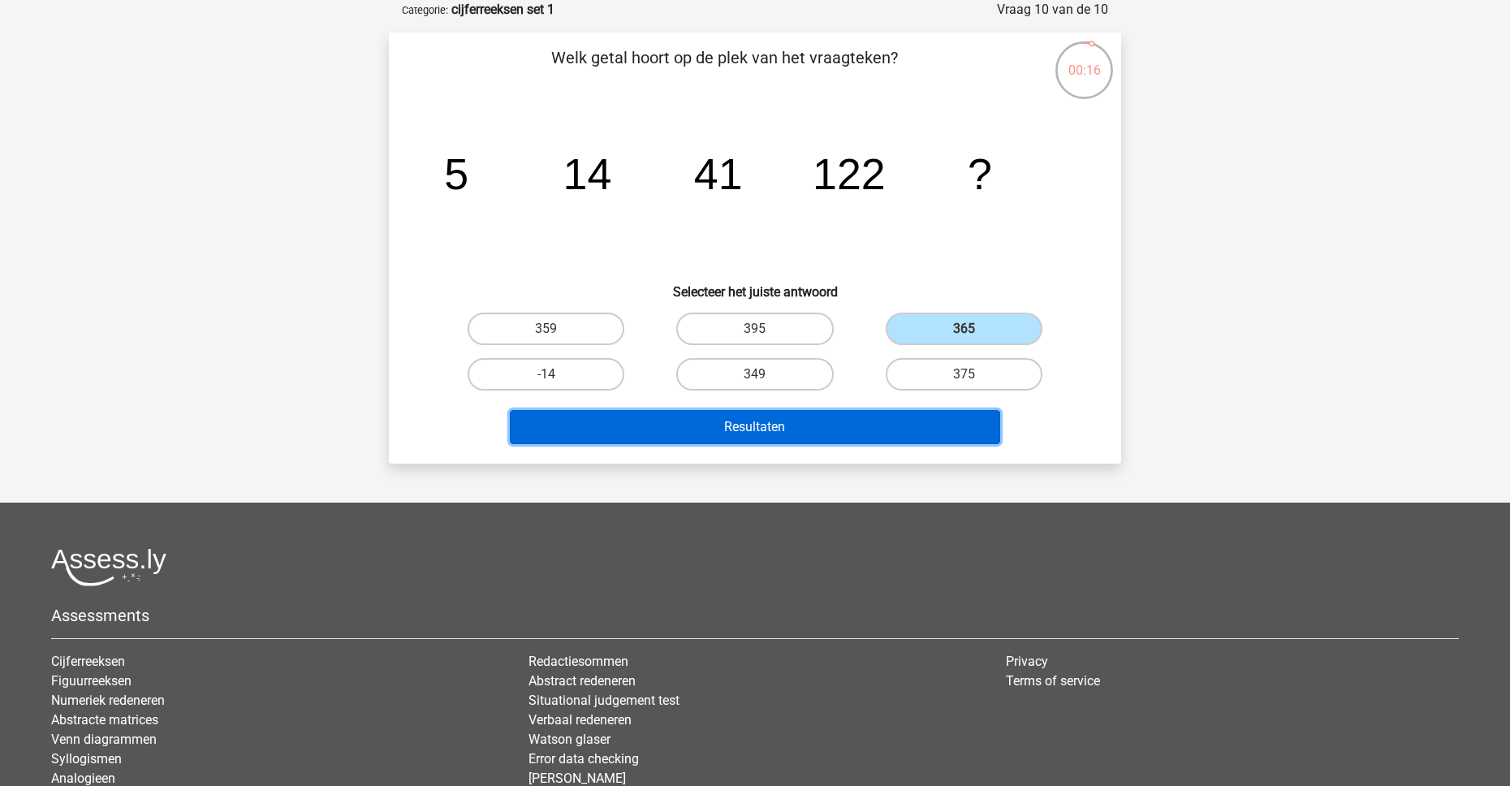
click at [848, 434] on button "Resultaten" at bounding box center [755, 427] width 491 height 34
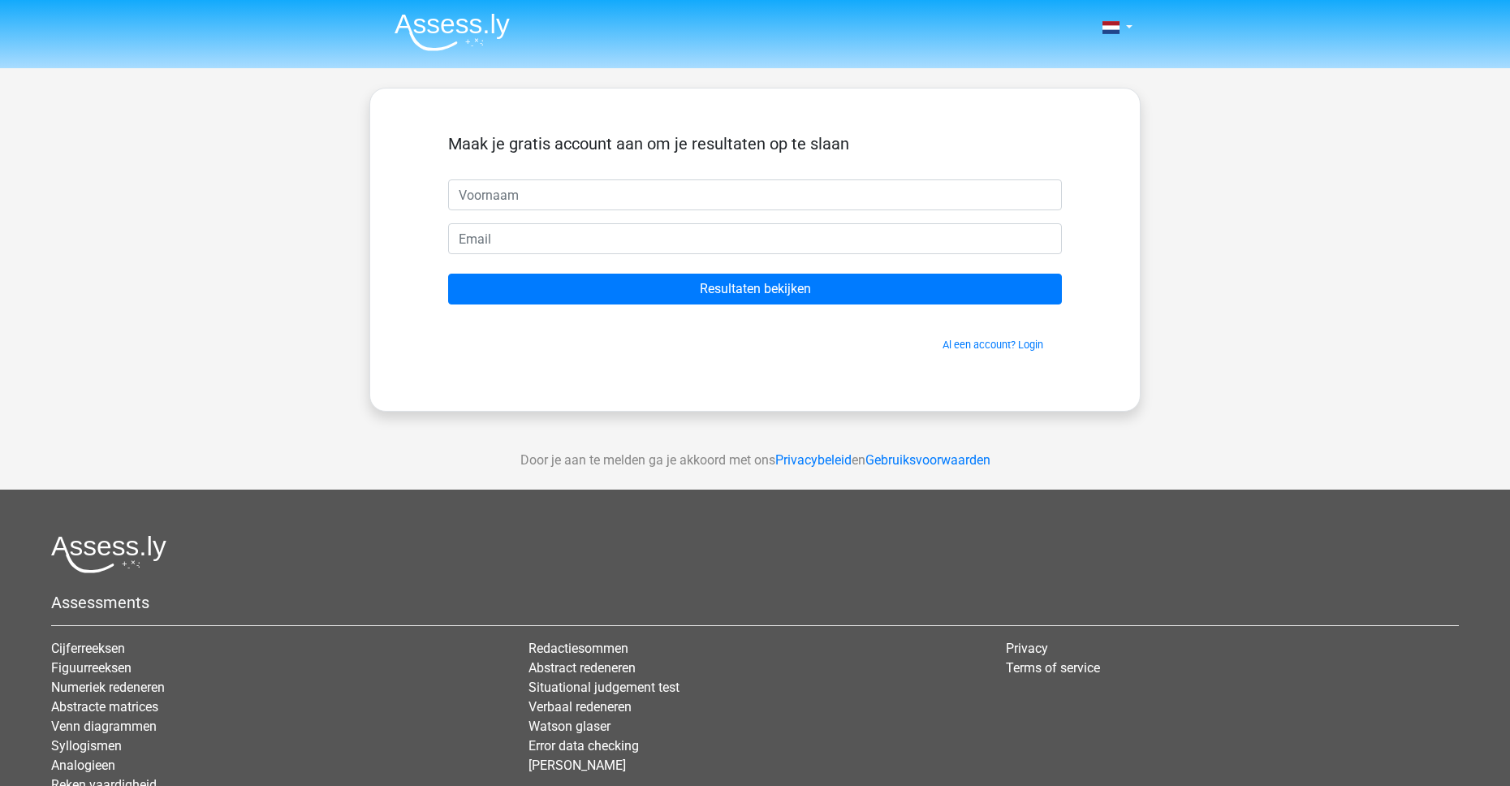
click at [593, 207] on input "text" at bounding box center [755, 194] width 614 height 31
type input "arjen"
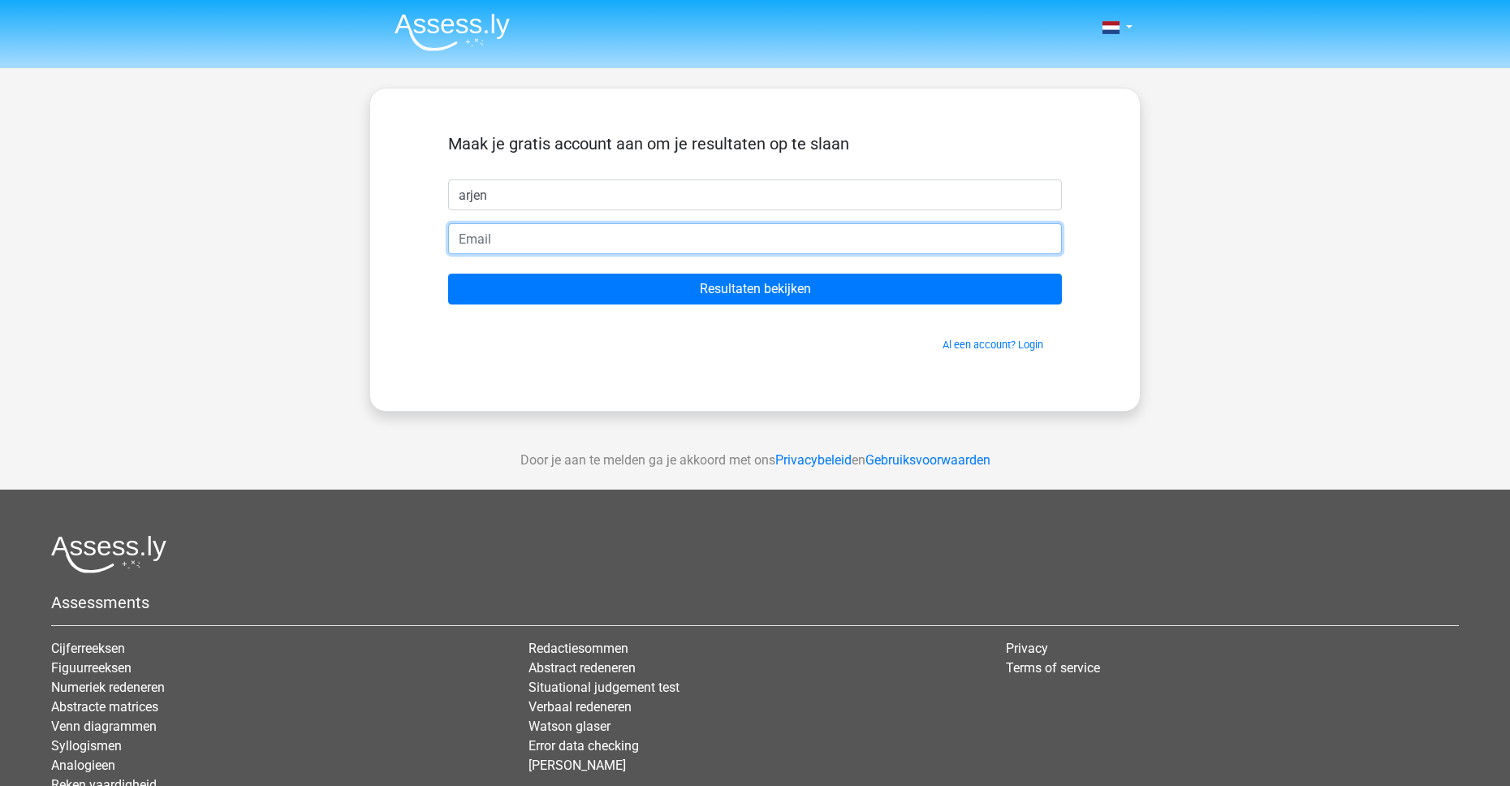
click at [588, 240] on input "email" at bounding box center [755, 238] width 614 height 31
type input "ajp.informatie@gmail.com"
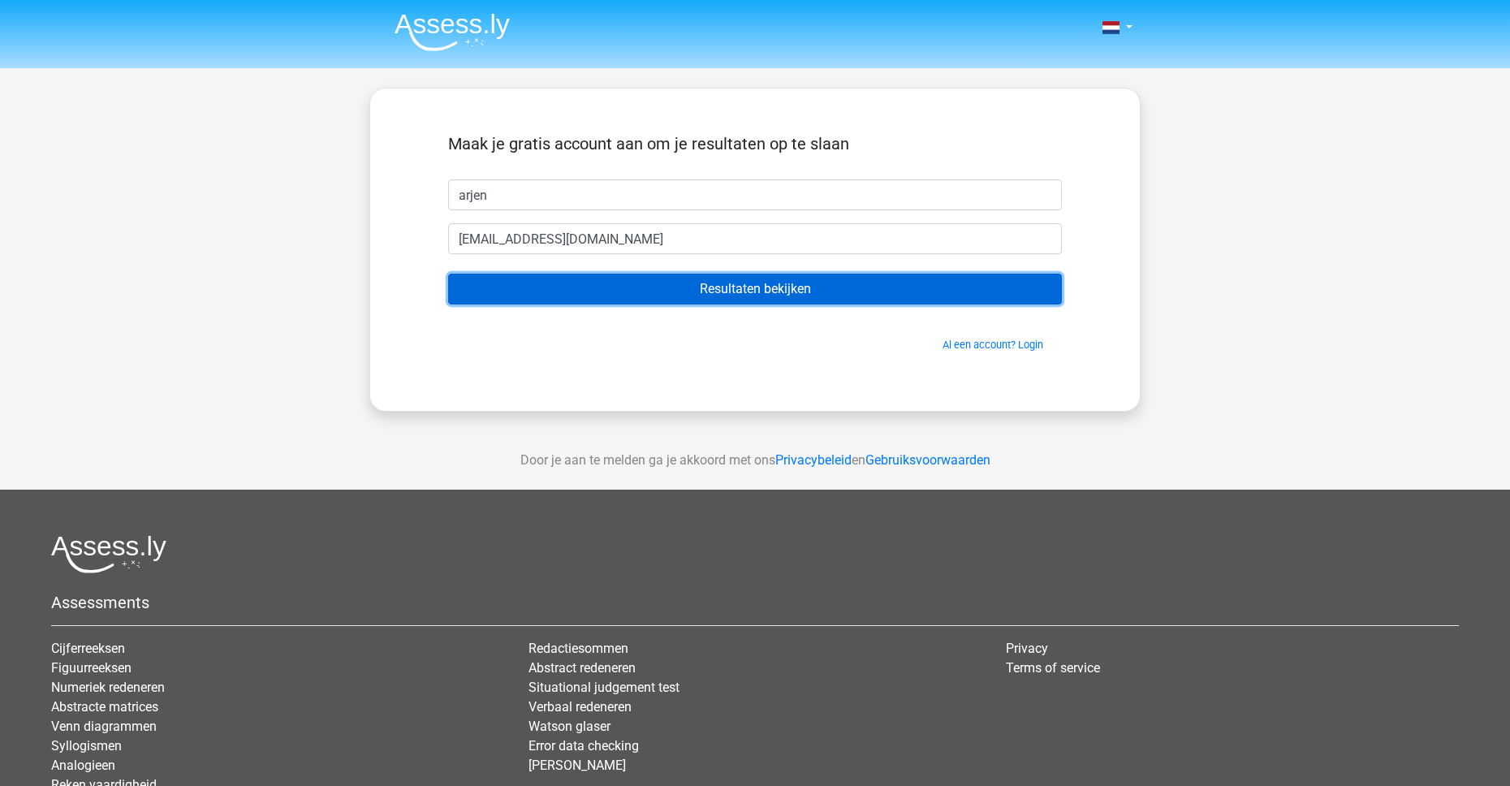
click at [653, 292] on input "Resultaten bekijken" at bounding box center [755, 289] width 614 height 31
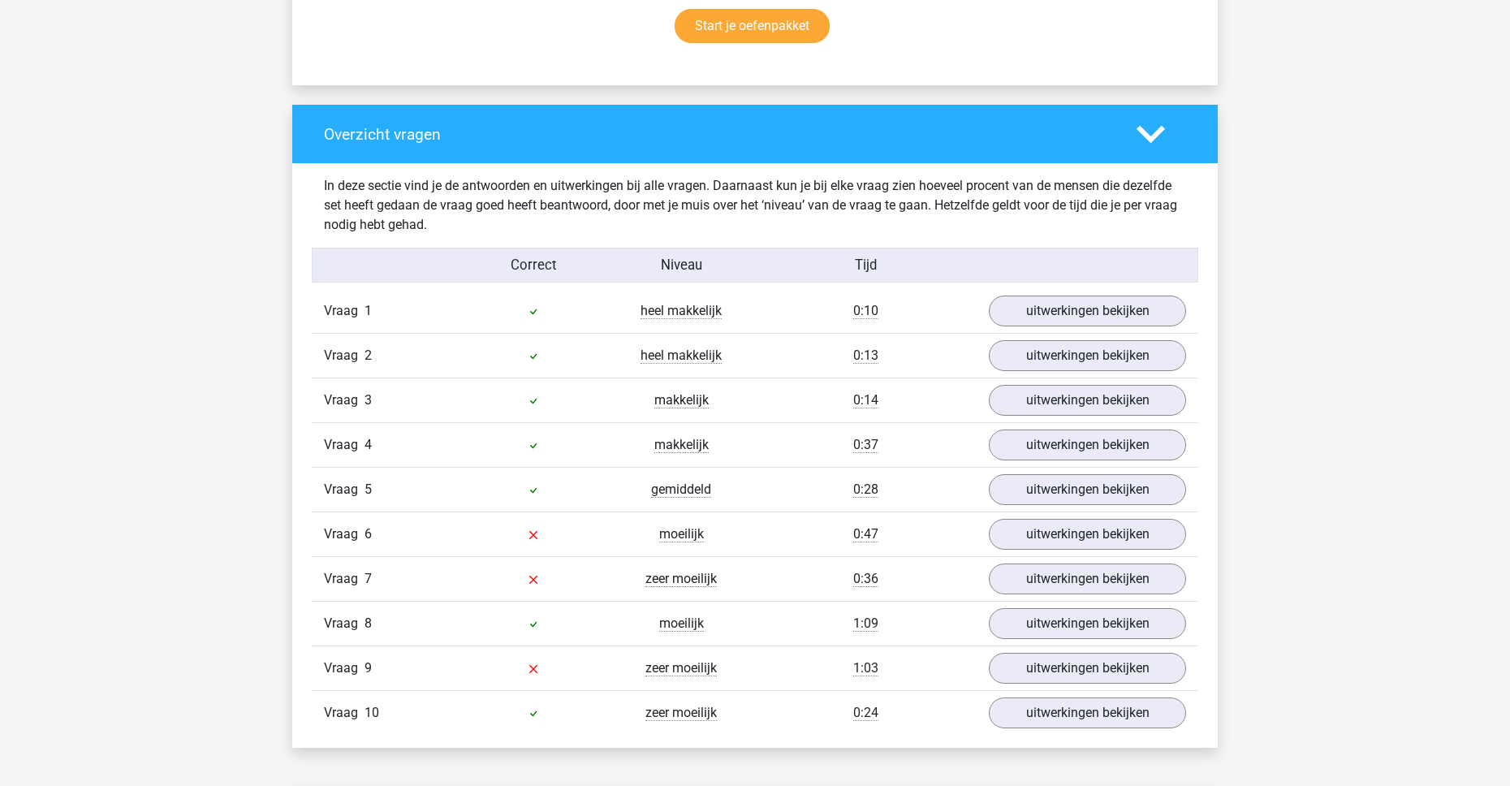
scroll to position [1218, 0]
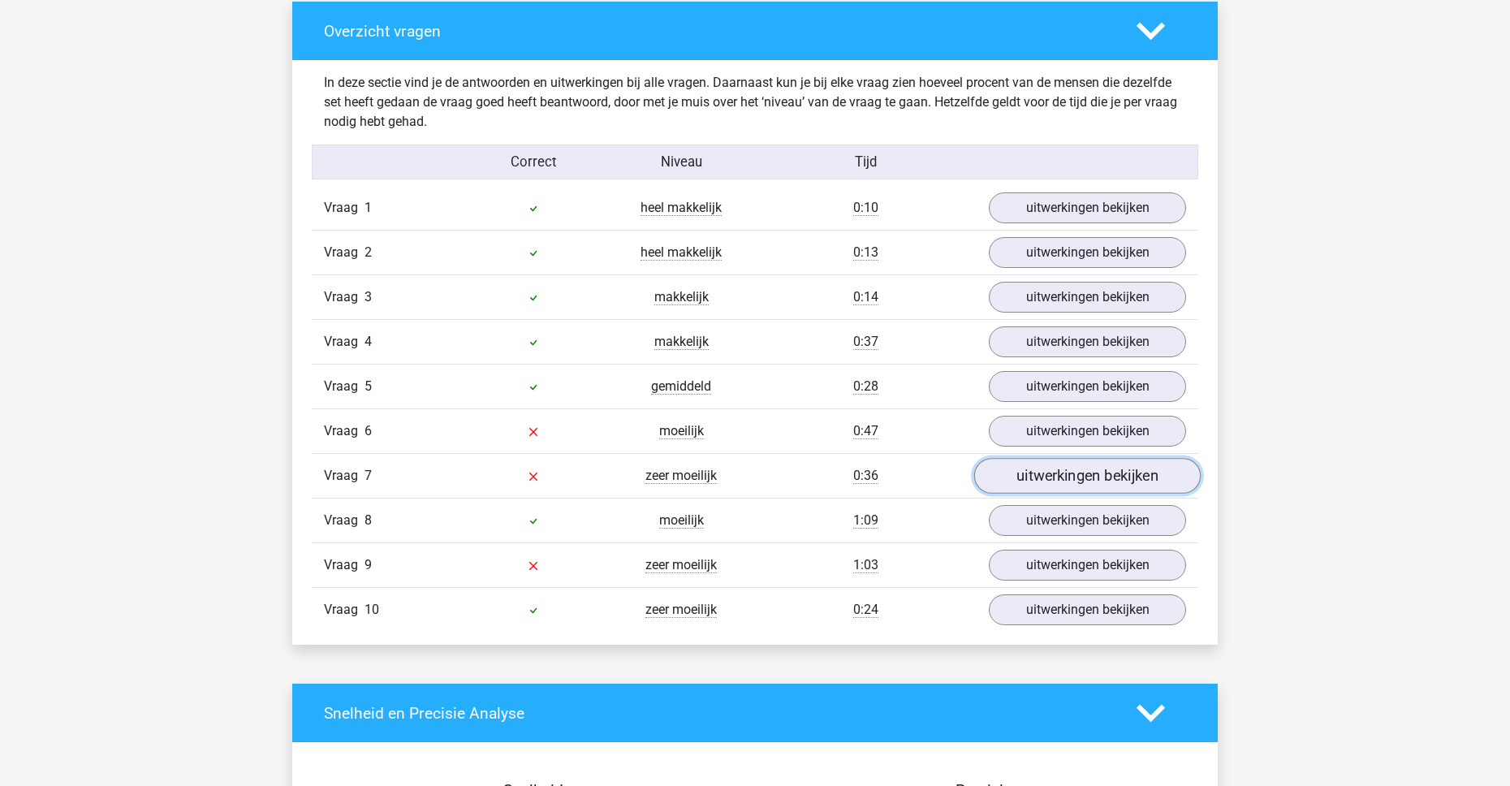
click at [1035, 476] on link "uitwerkingen bekijken" at bounding box center [1087, 477] width 227 height 36
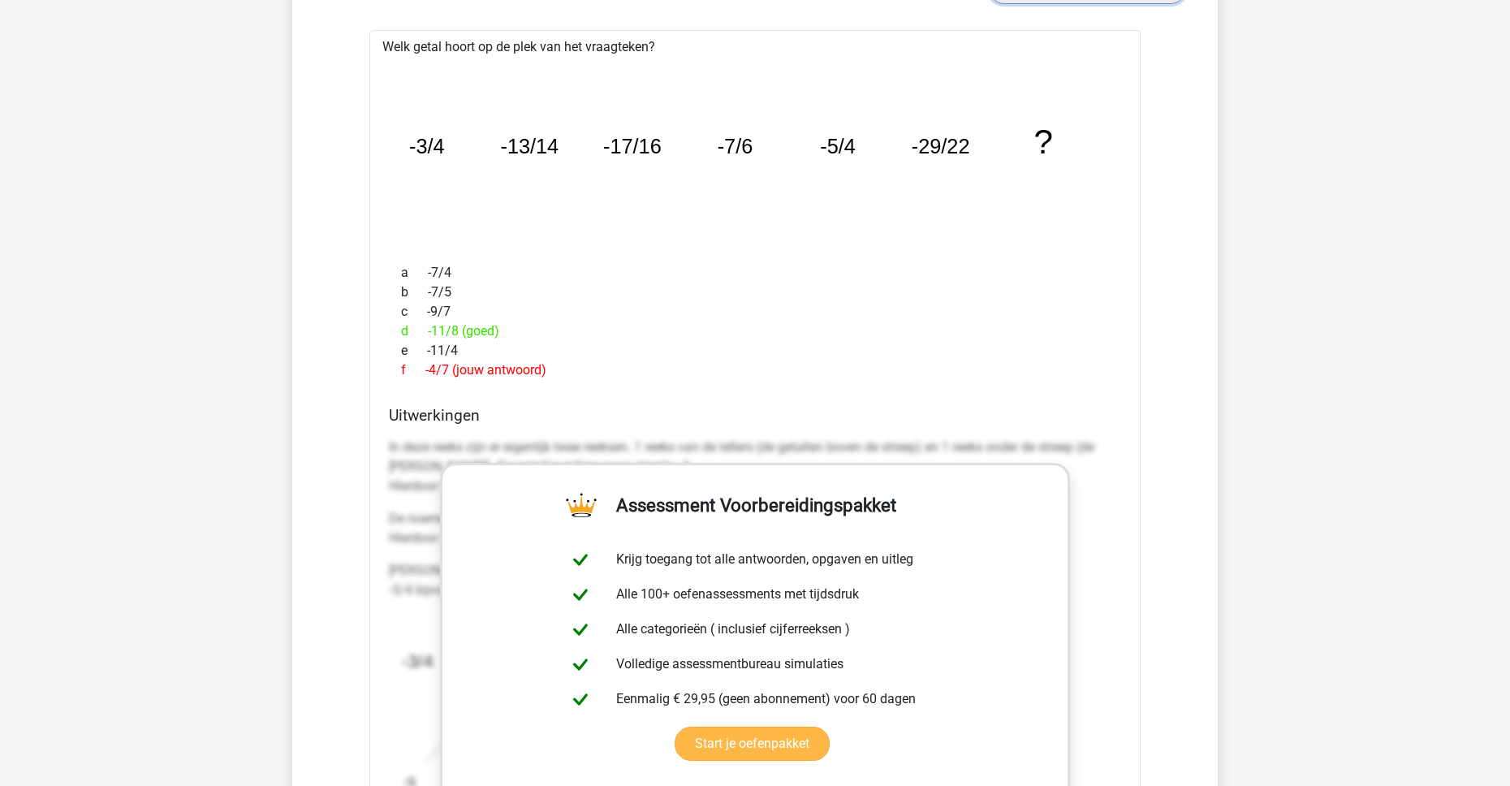
scroll to position [1380, 0]
